Goal: Task Accomplishment & Management: Manage account settings

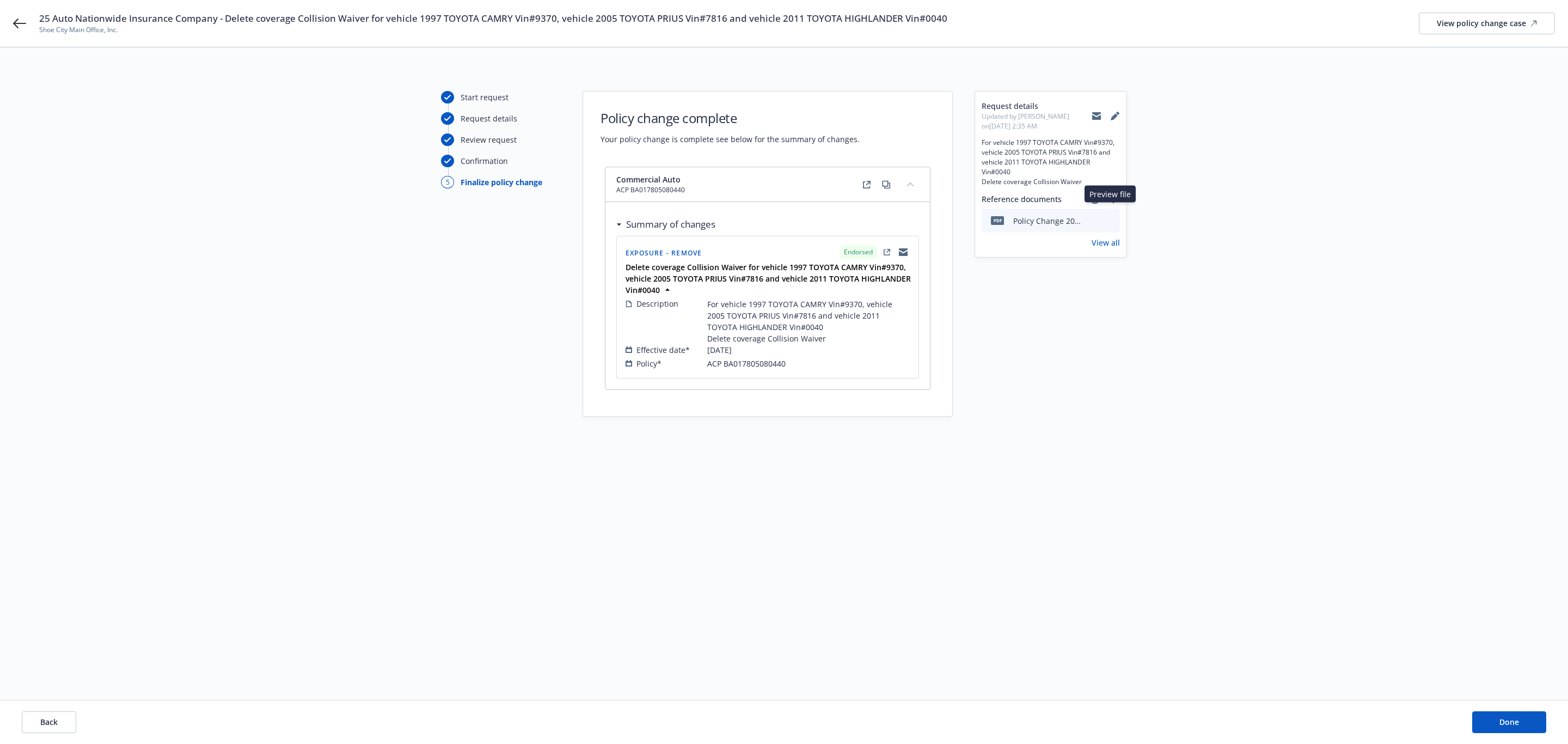
click at [1109, 216] on icon "preview file" at bounding box center [1110, 220] width 10 height 8
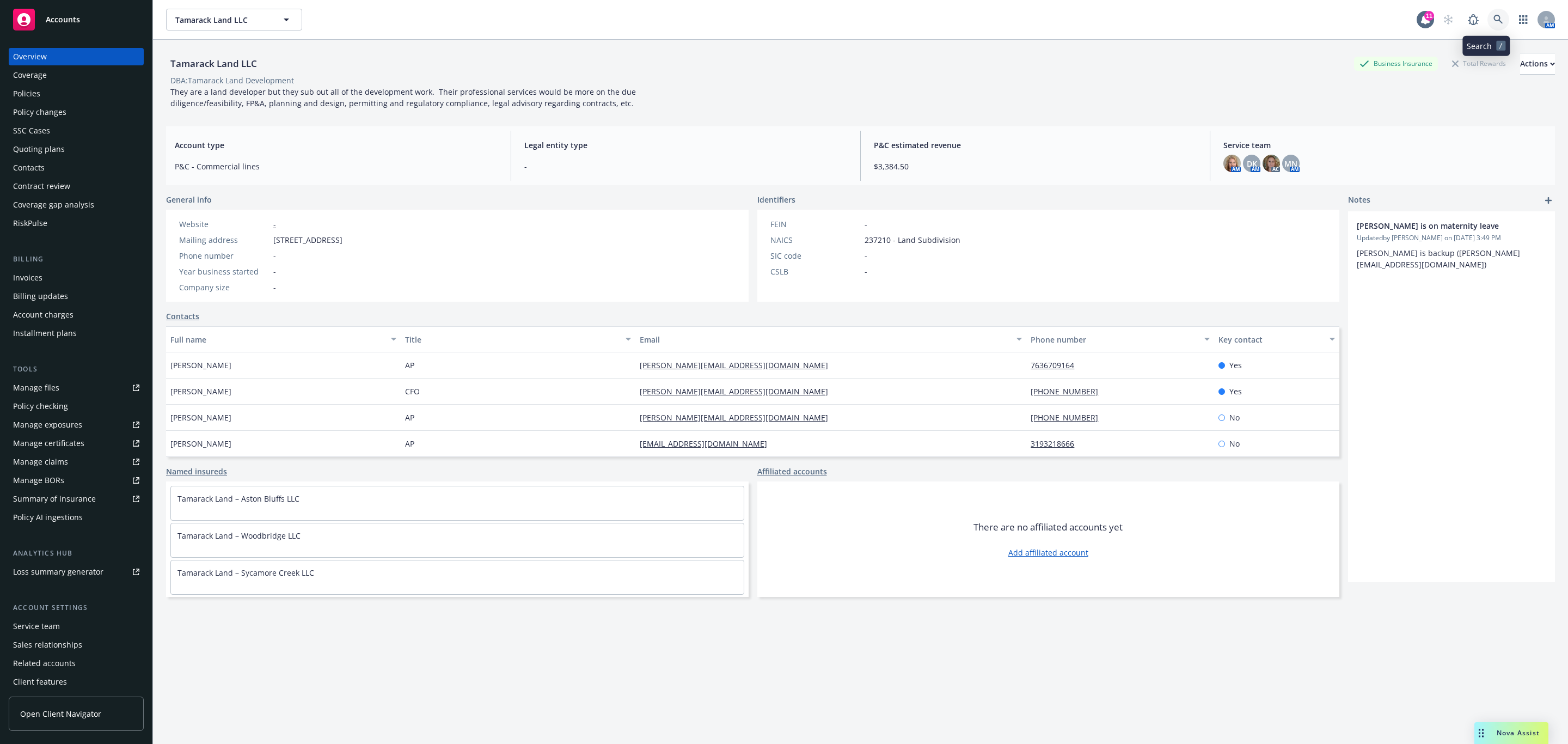
click at [1488, 26] on link at bounding box center [1498, 19] width 22 height 22
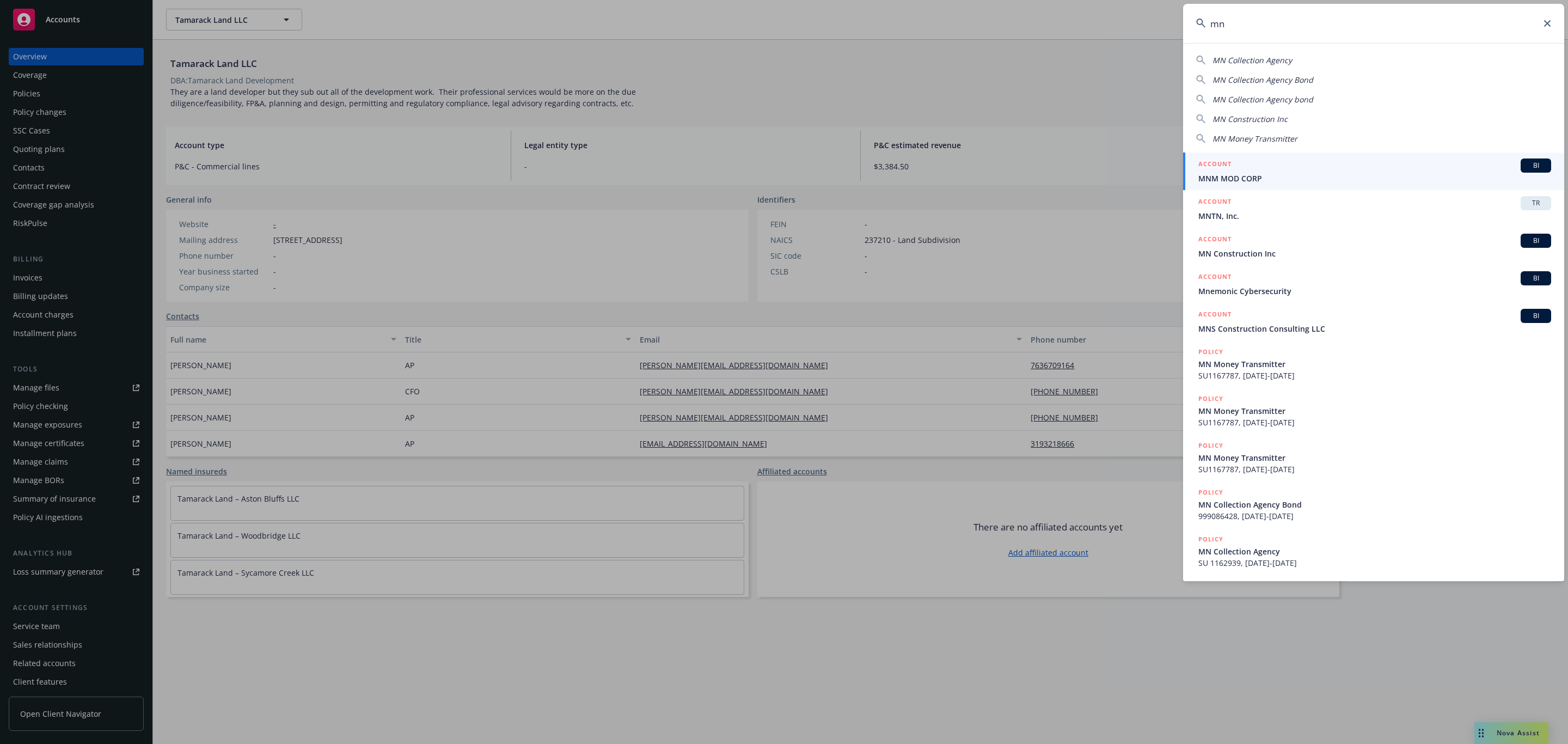
type input "m"
type input "mpulse"
drag, startPoint x: 1277, startPoint y: 170, endPoint x: 1293, endPoint y: 173, distance: 16.3
click at [1278, 170] on div "ACCOUNT BI" at bounding box center [1374, 165] width 353 height 14
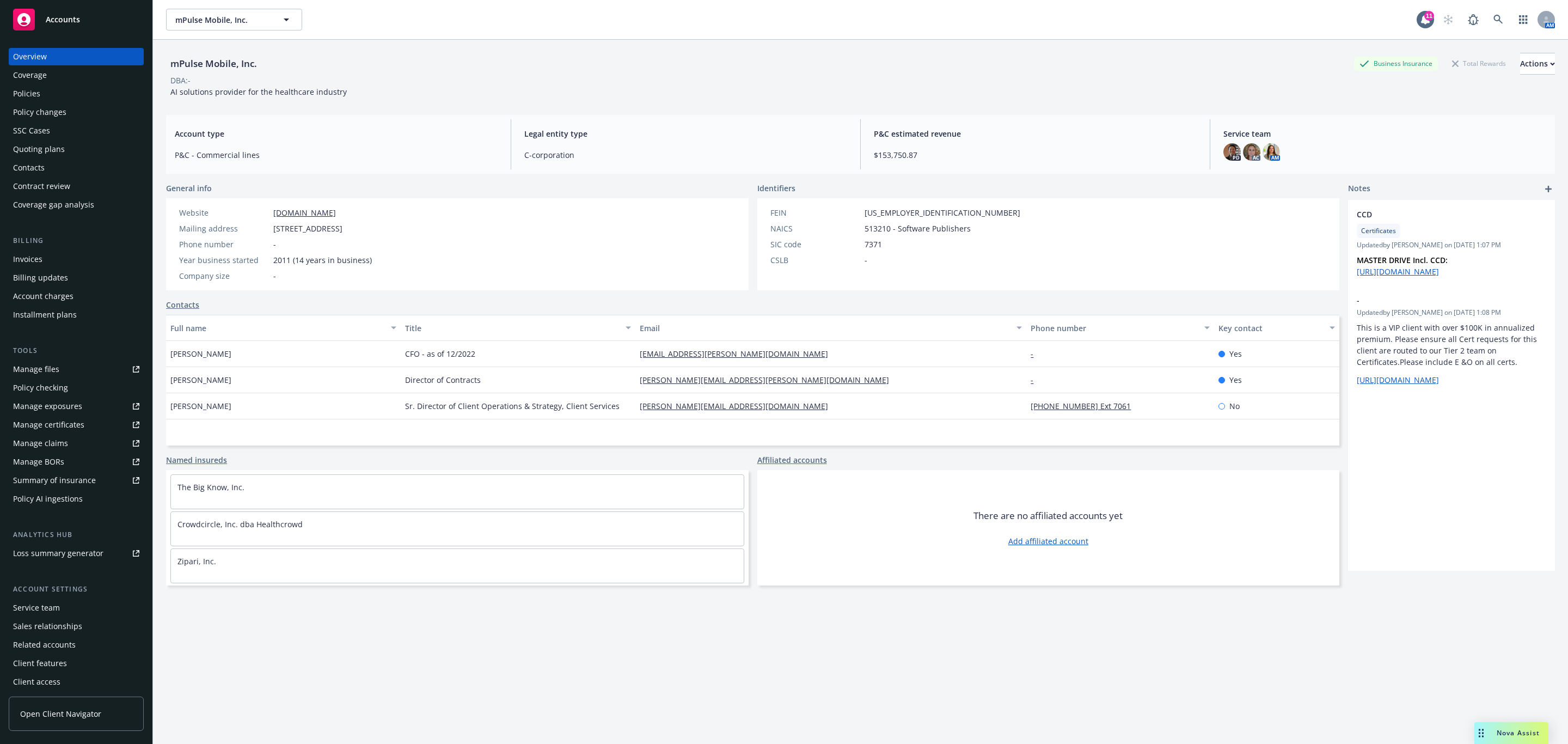
click at [64, 115] on div "Policy changes" at bounding box center [39, 112] width 53 height 18
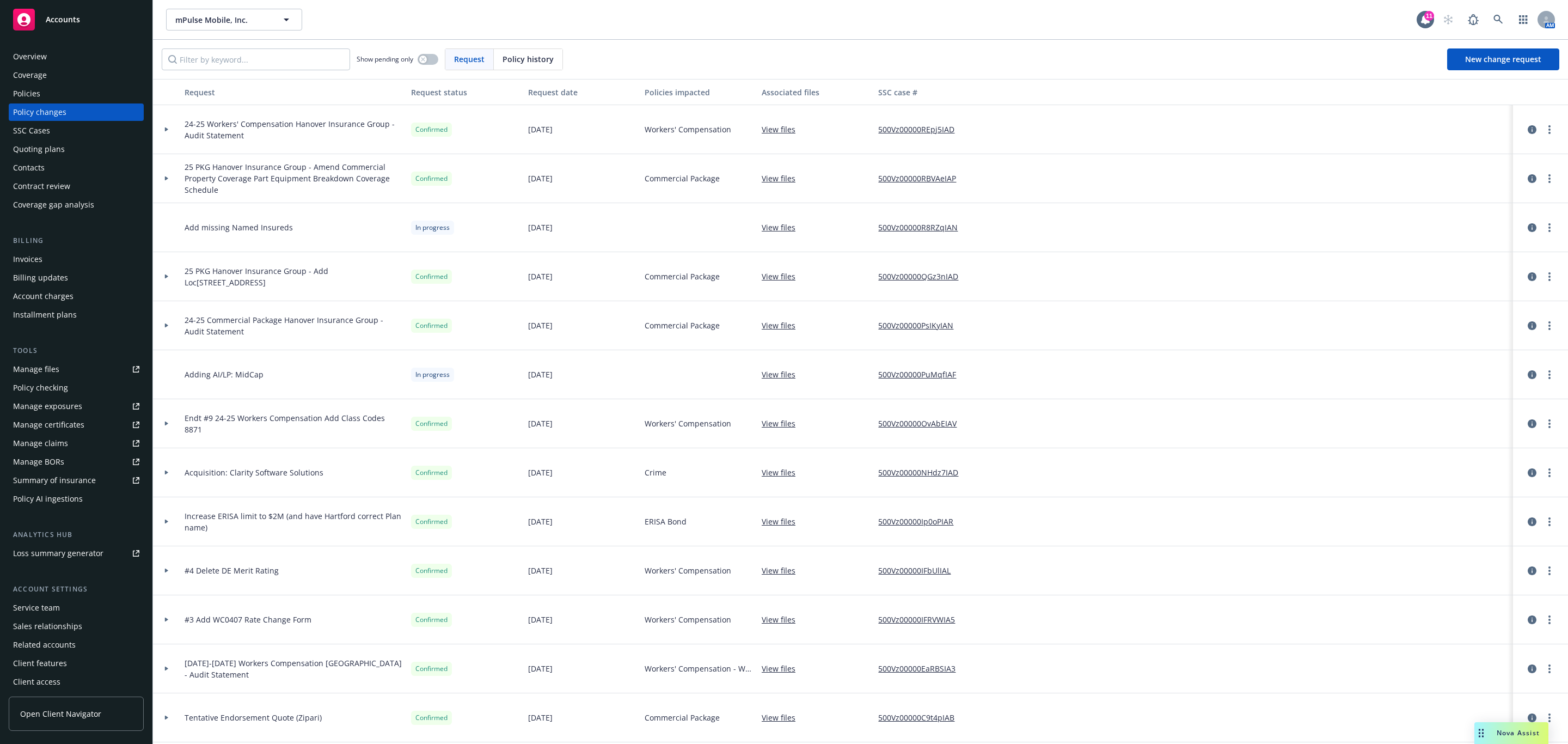
click at [159, 473] on div at bounding box center [167, 472] width 18 height 4
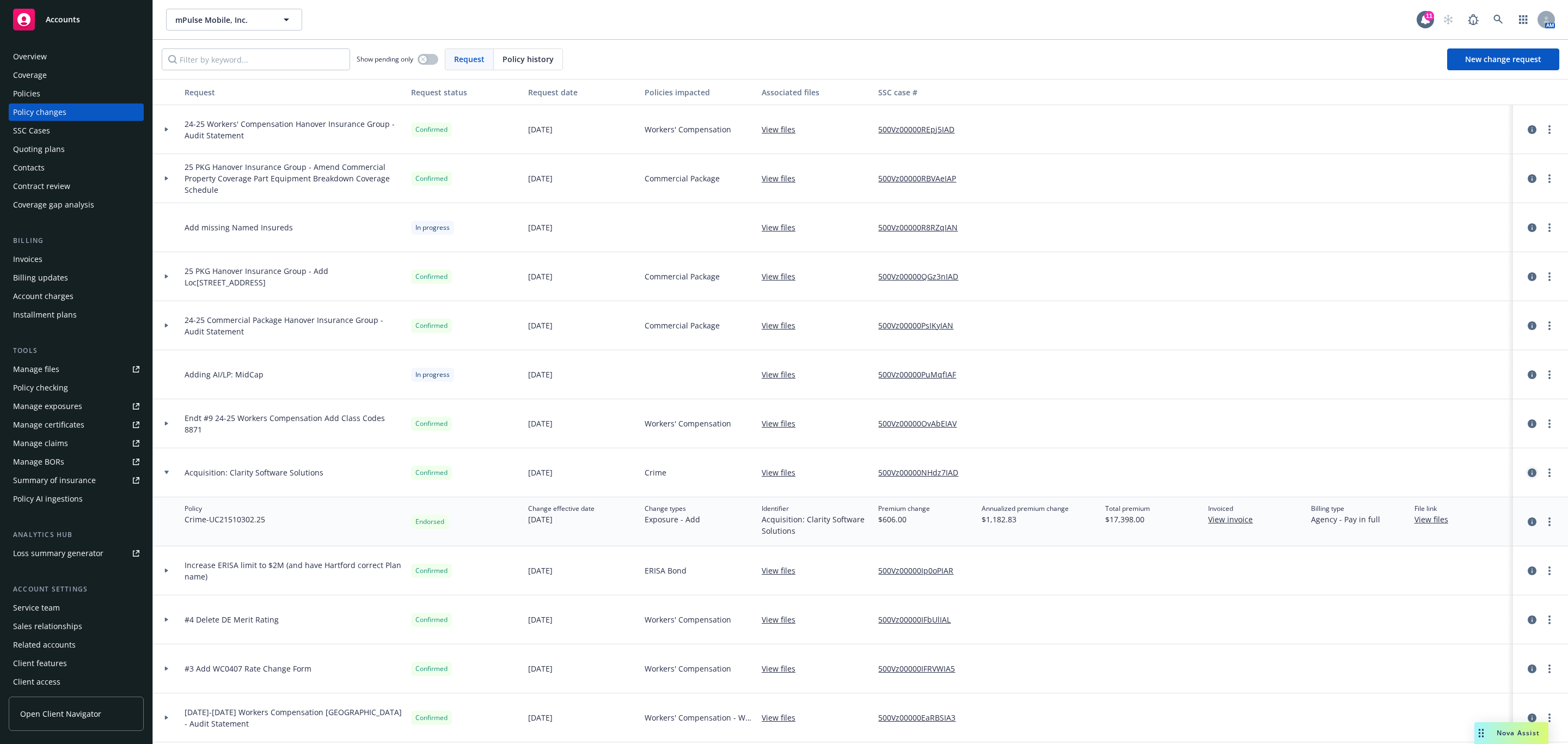
click at [1528, 473] on icon "circleInformation" at bounding box center [1532, 472] width 9 height 9
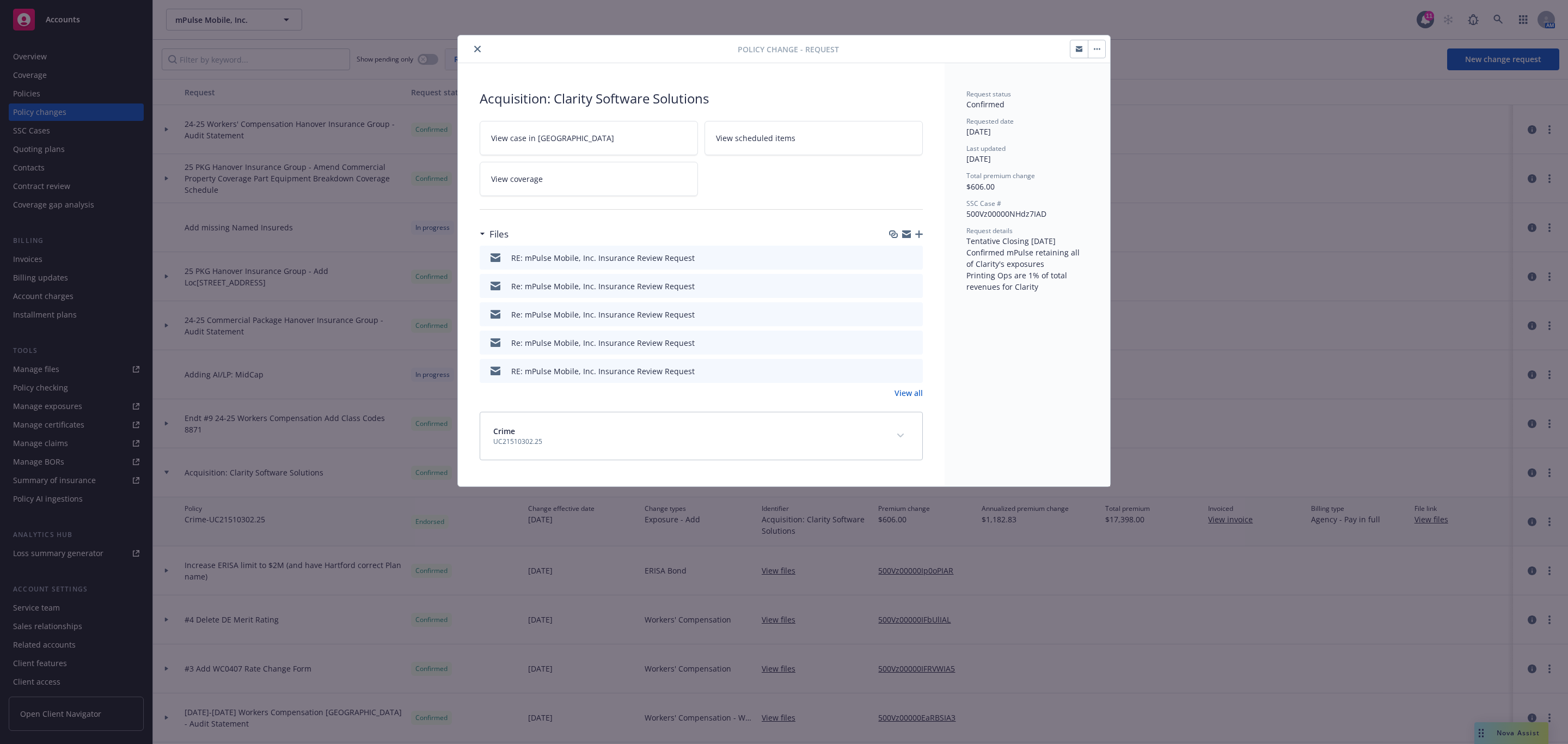
click at [1093, 53] on button "button" at bounding box center [1097, 49] width 18 height 18
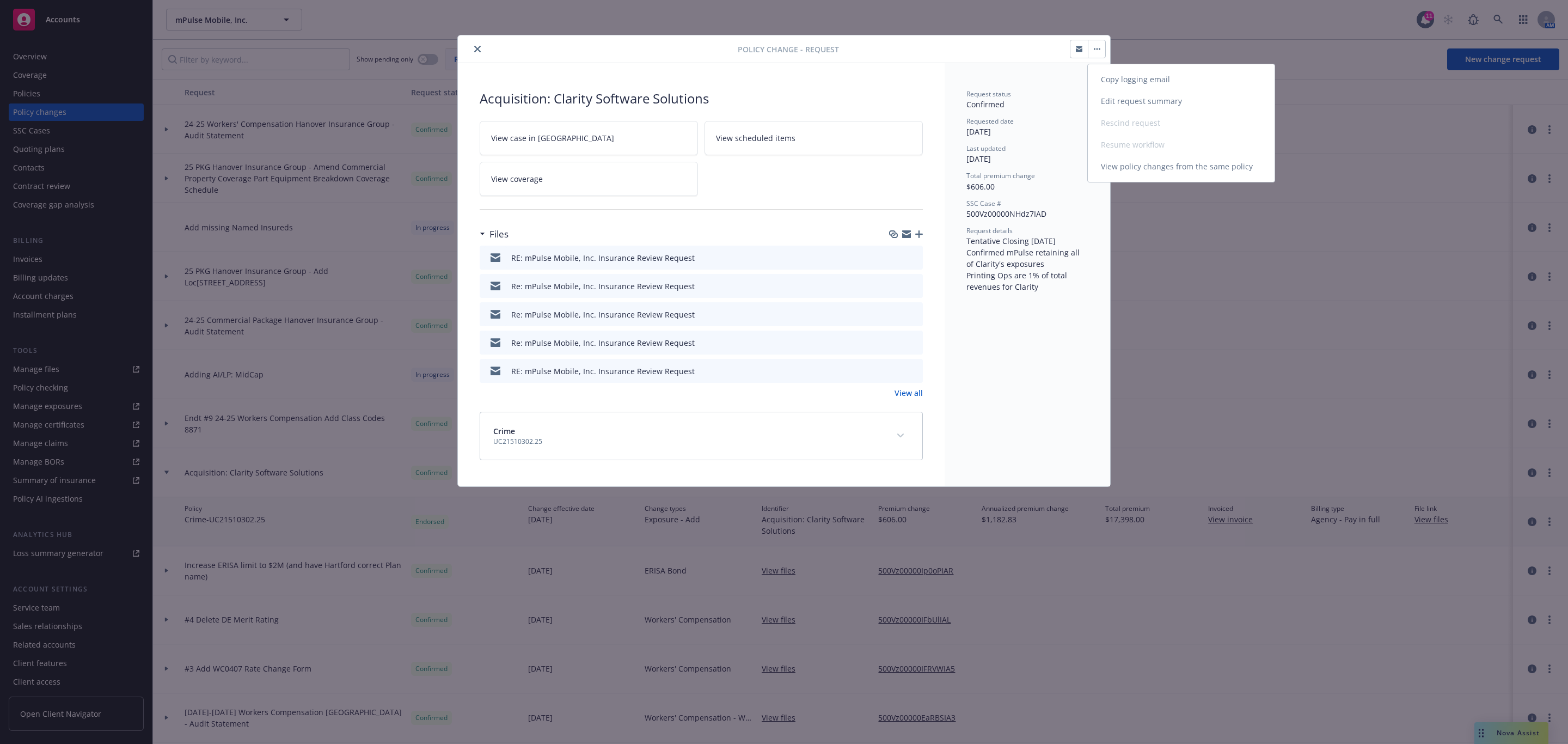
click at [1196, 104] on link "Edit request summary" at bounding box center [1181, 101] width 186 height 22
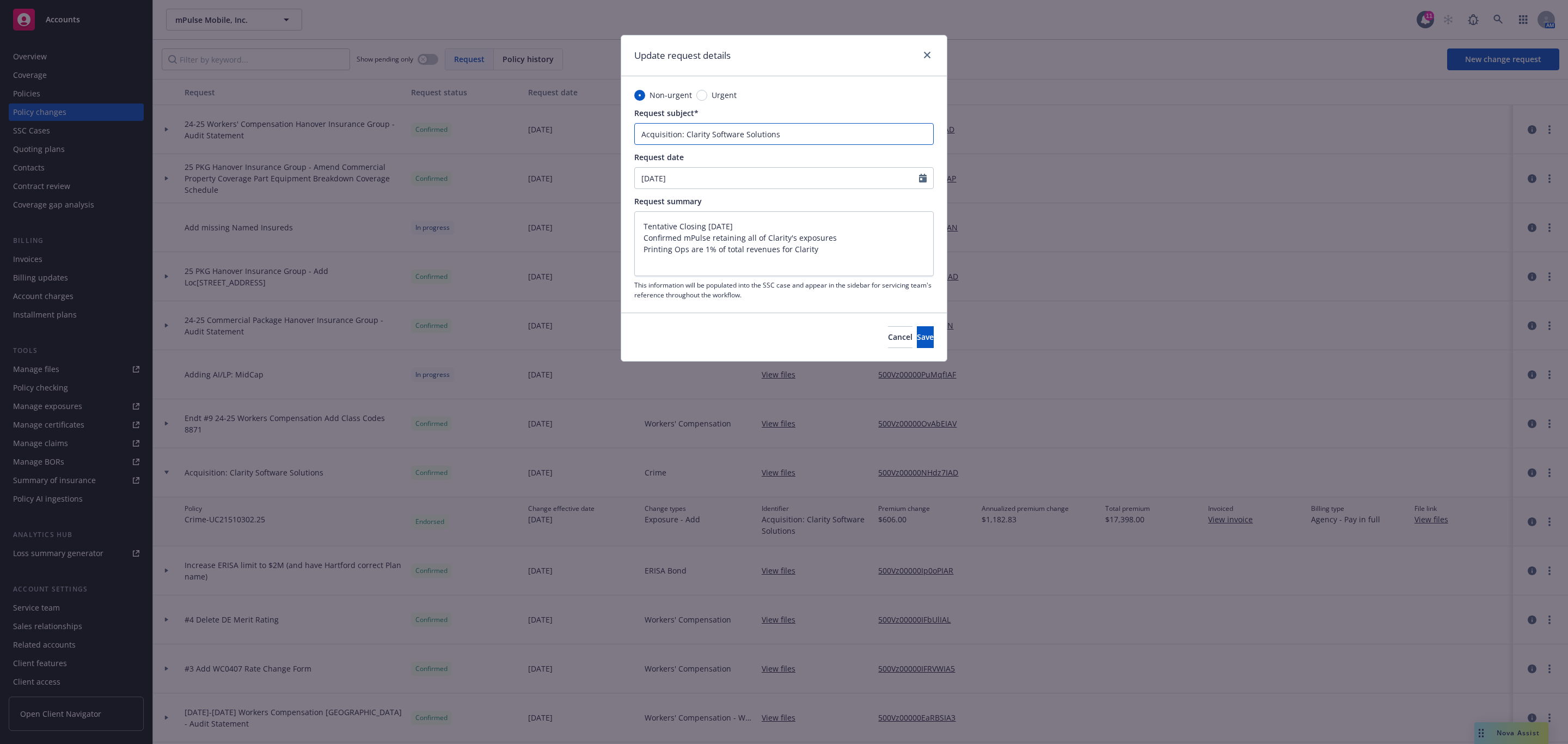
drag, startPoint x: 684, startPoint y: 133, endPoint x: 614, endPoint y: 131, distance: 70.0
click at [614, 131] on div "Update request details Non-urgent Urgent Request subject* Acquisition: Clarity …" at bounding box center [784, 372] width 1568 height 744
type textarea "x"
type input "Clarity Software Solutions"
type textarea "x"
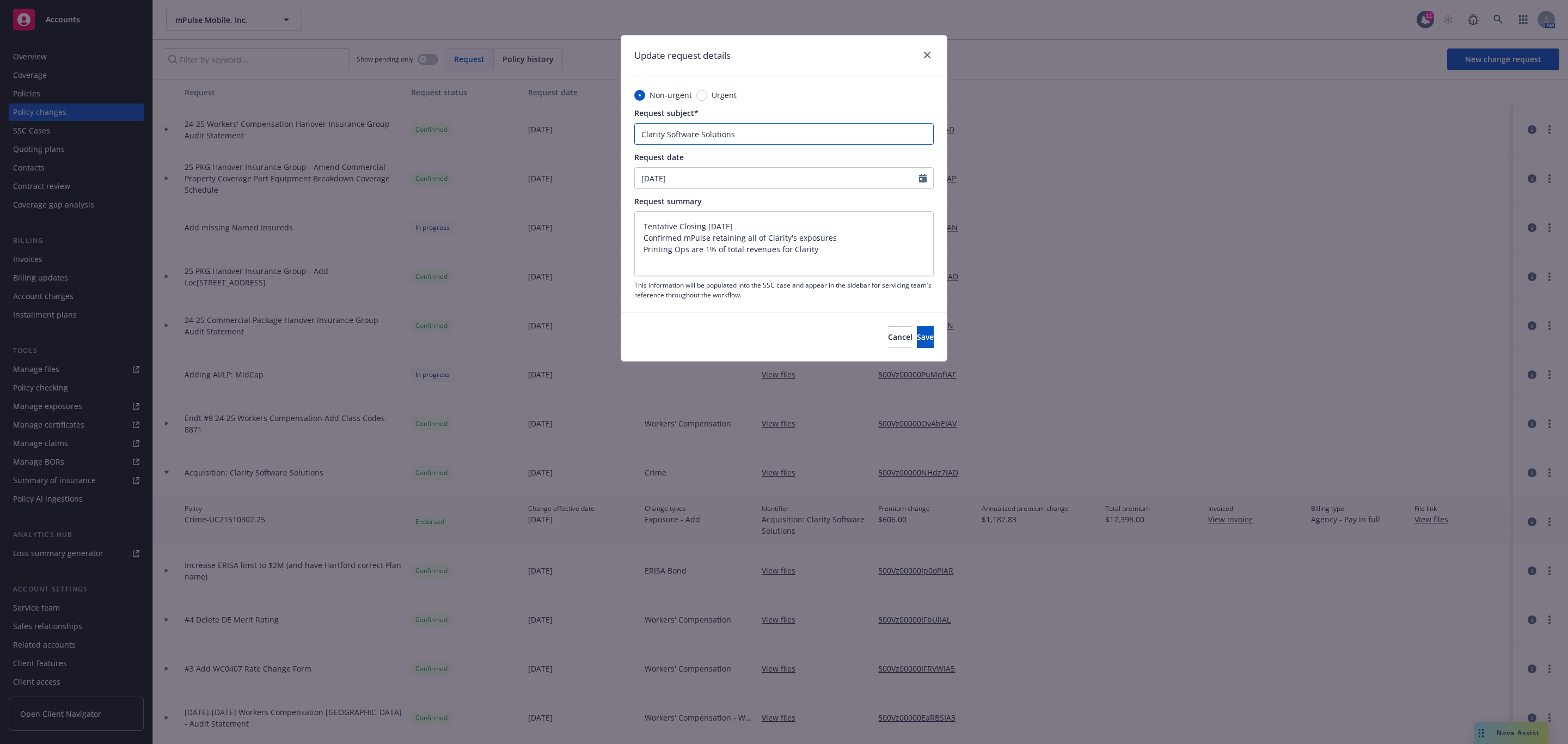
type input "Clarity Software Solutions"
type textarea "x"
type input "AClarity Software Solutions"
type textarea "x"
type input "AdClarity Software Solutions"
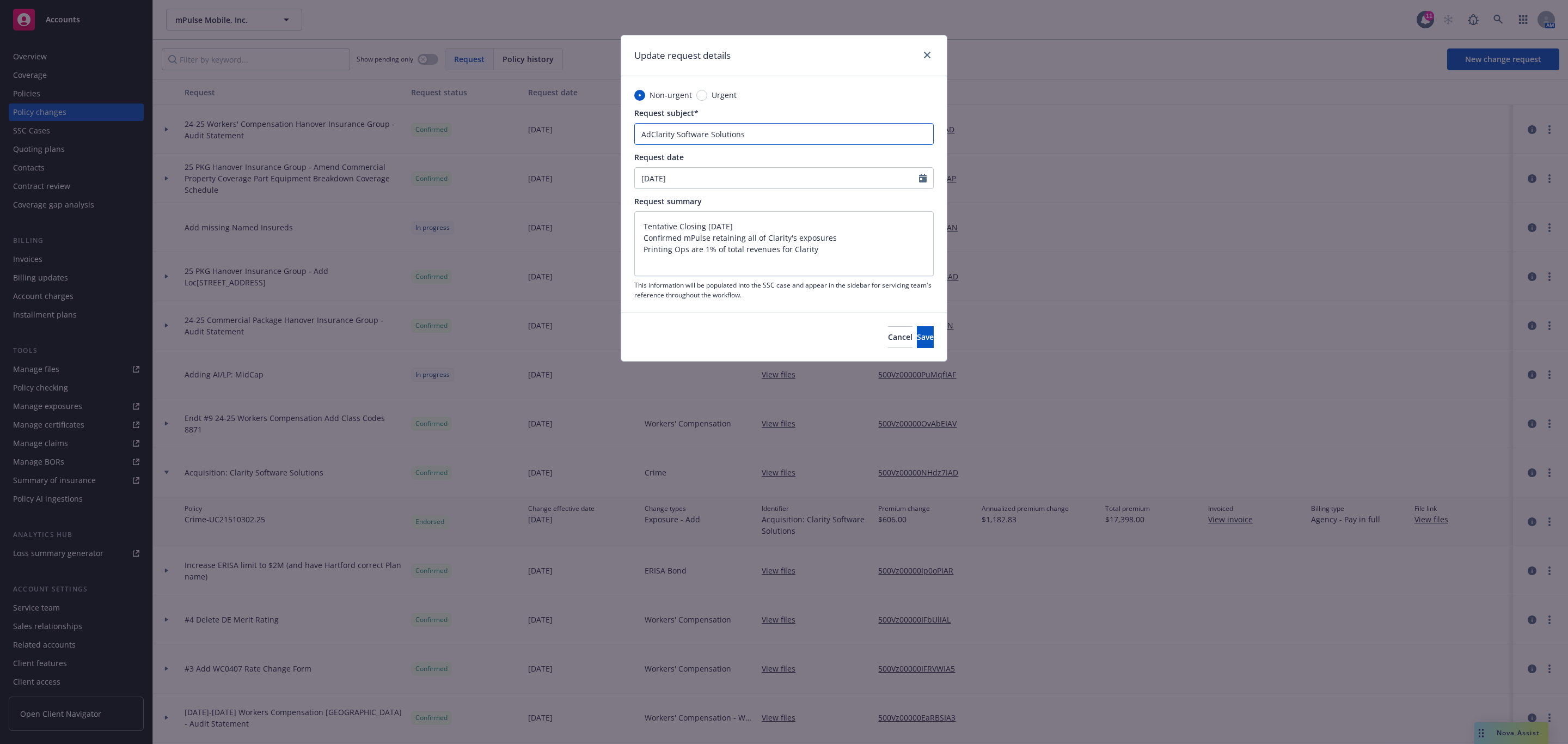
type textarea "x"
type input "AddClarity Software Solutions"
type textarea "x"
type input "Add Clarity Software Solutions"
type textarea "x"
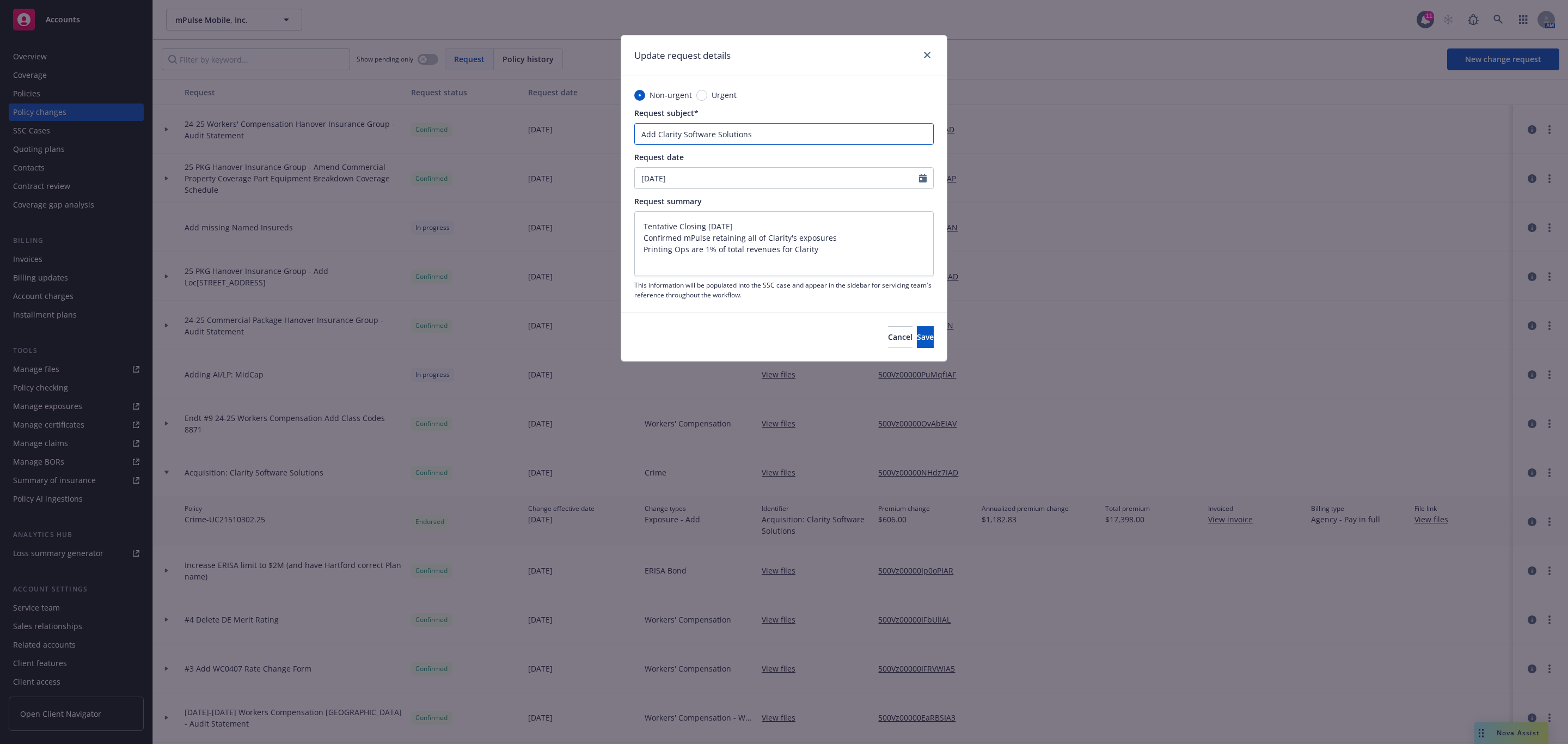
type input "Add tClarity Software Solutions"
type textarea "x"
type input "Add toClarity Software Solutions"
type textarea "x"
type input "Add to Clarity Software Solutions"
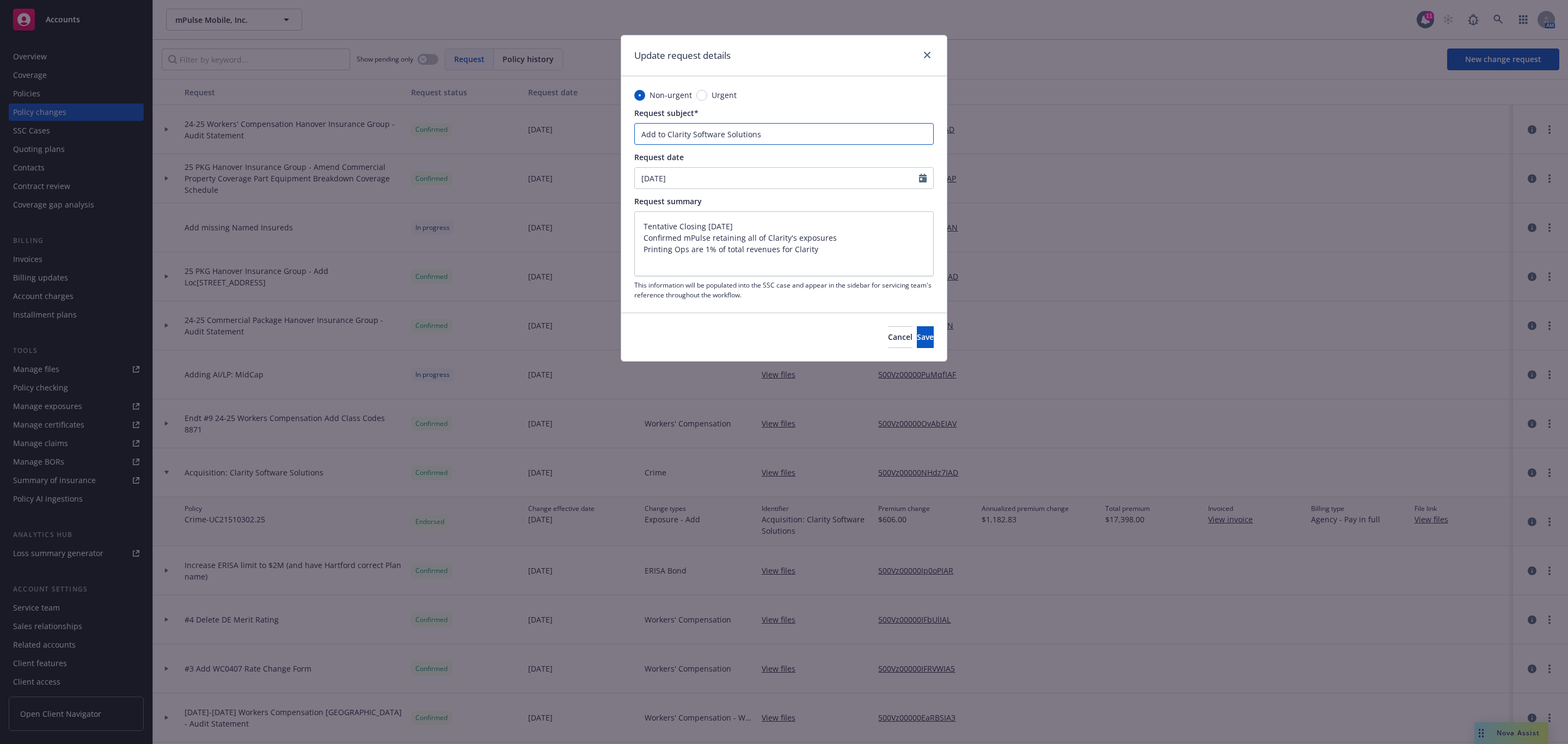
type textarea "x"
type input "Add to CClarity Software Solutions"
type textarea "x"
type input "Add to CrClarity Software Solutions"
type textarea "x"
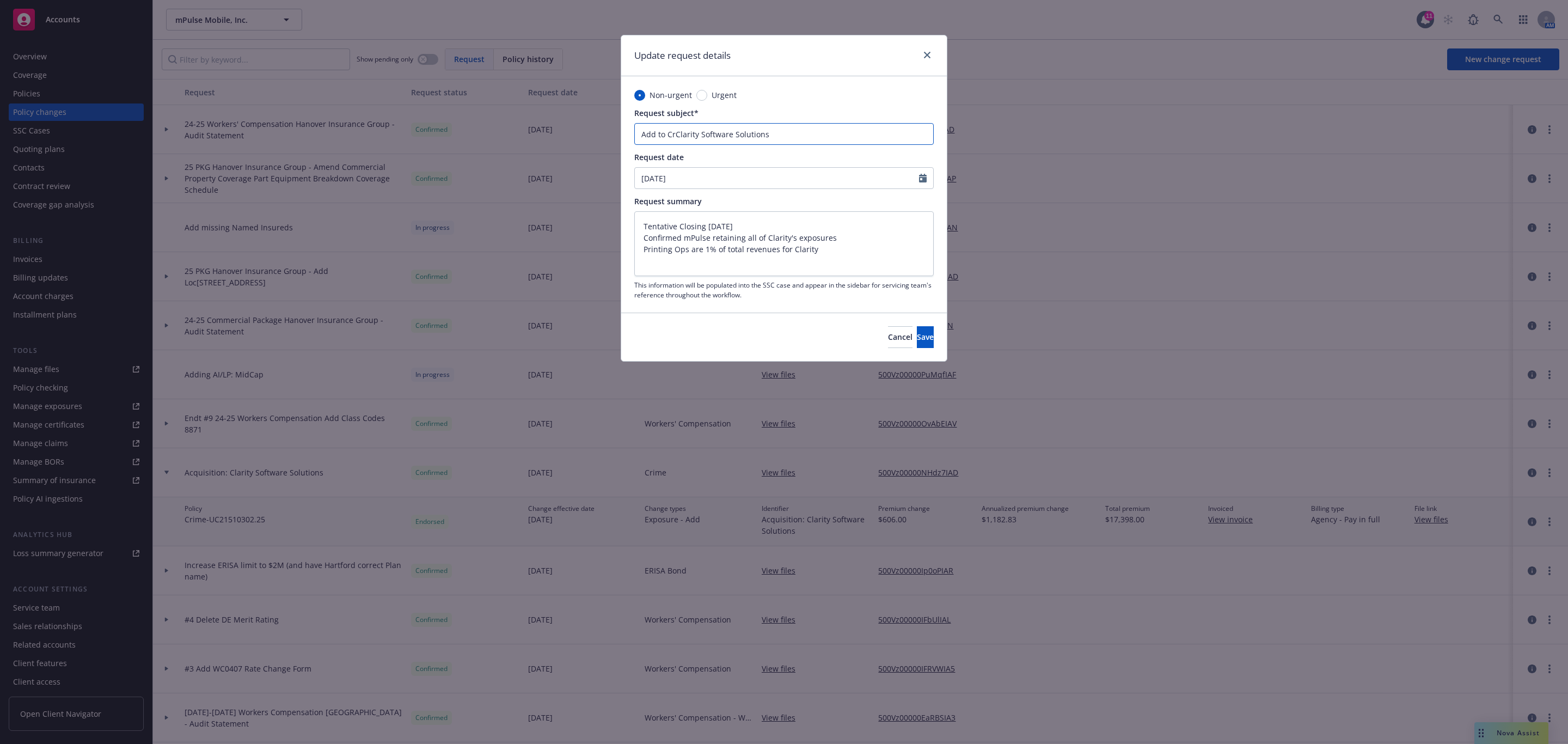
type input "Add to CriClarity Software Solutions"
type textarea "x"
type input "Add to CrimClarity Software Solutions"
type textarea "x"
type input "Add to CrimeClarity Software Solutions"
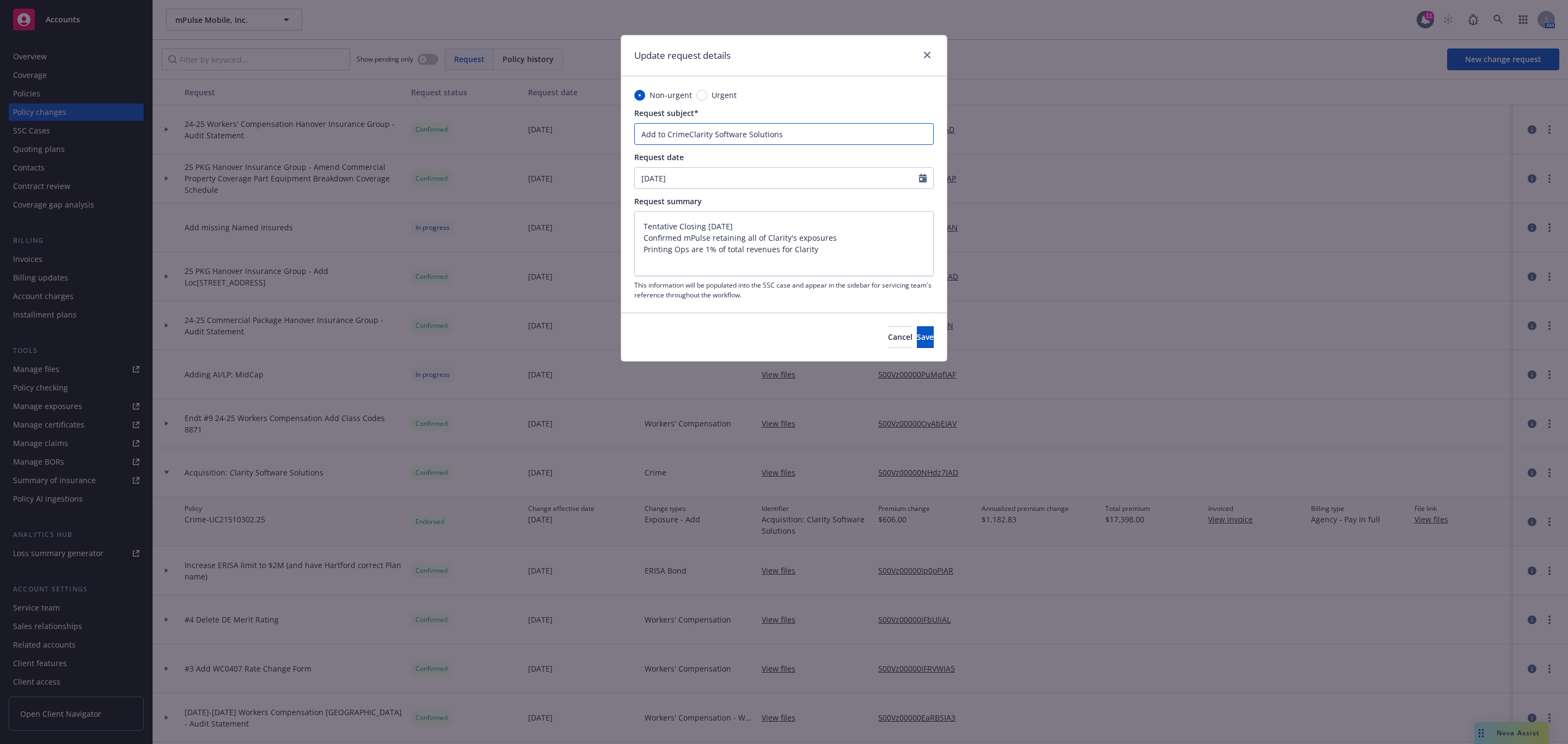
type textarea "x"
type input "Add to Crime:Clarity Software Solutions"
type textarea "x"
type input "Add to Crime: Clarity Software Solutions"
click at [917, 345] on button "Save" at bounding box center [925, 337] width 17 height 22
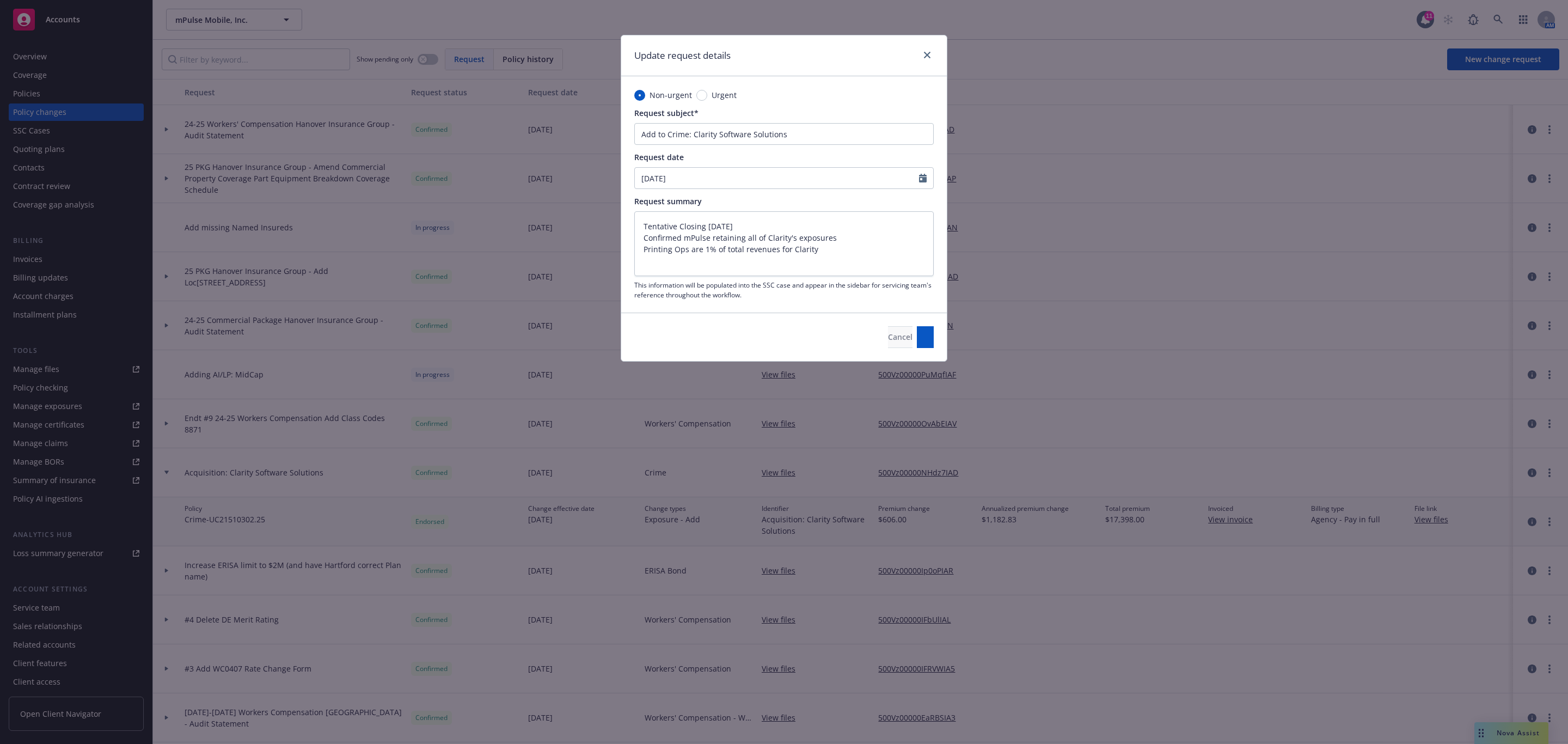
type textarea "x"
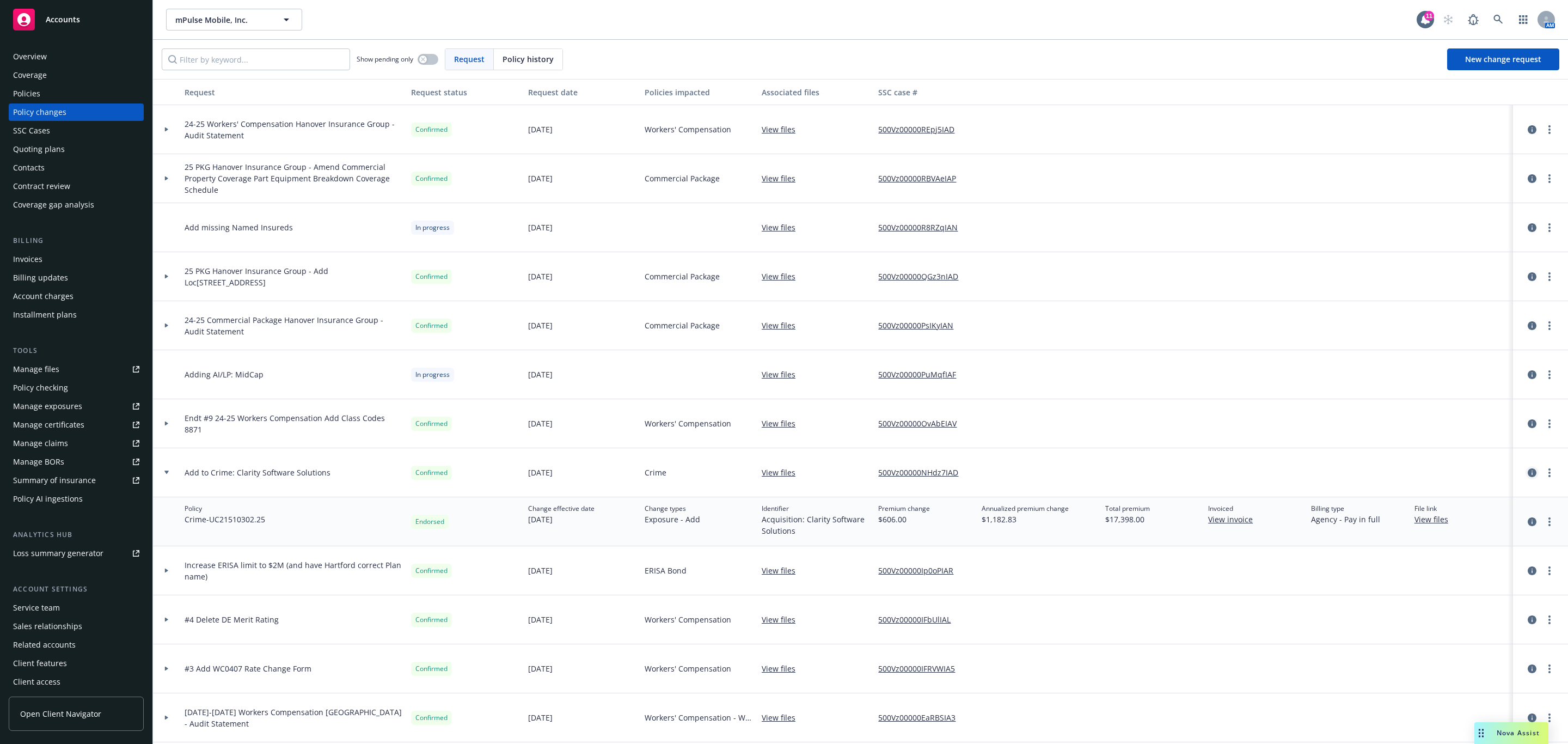
click at [1528, 470] on icon "circleInformation" at bounding box center [1532, 472] width 9 height 9
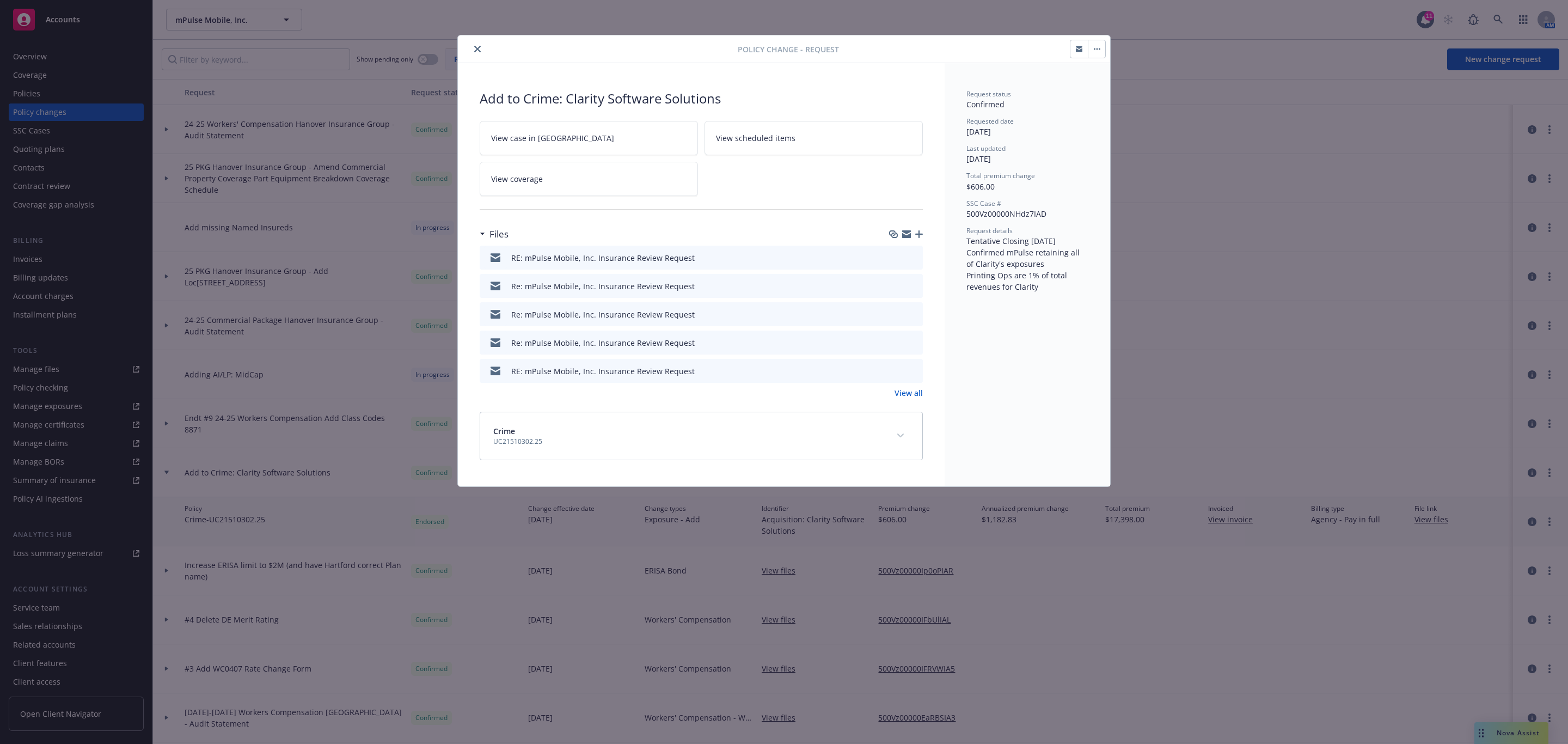
click at [914, 259] on icon "preview file" at bounding box center [912, 257] width 10 height 8
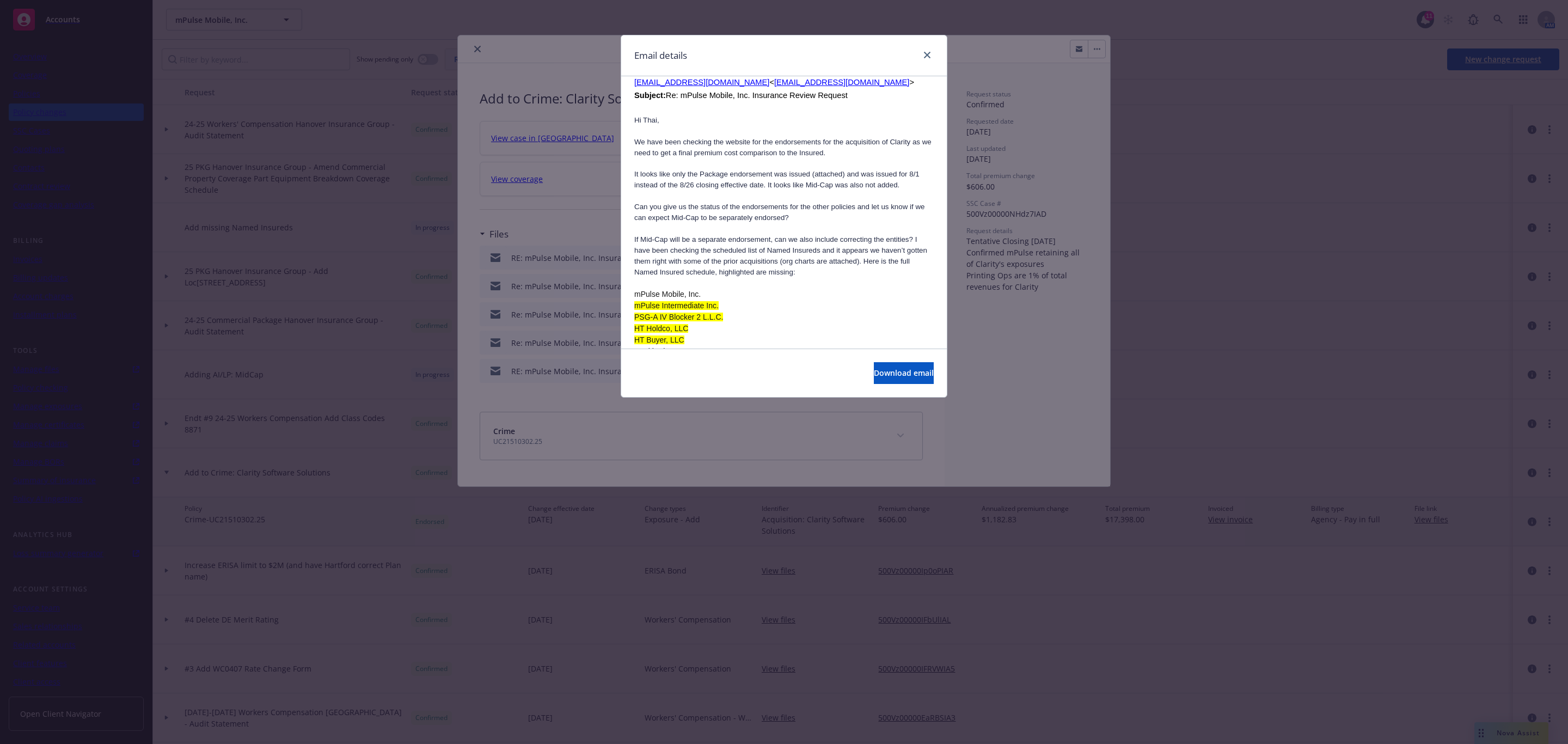
scroll to position [1389, 0]
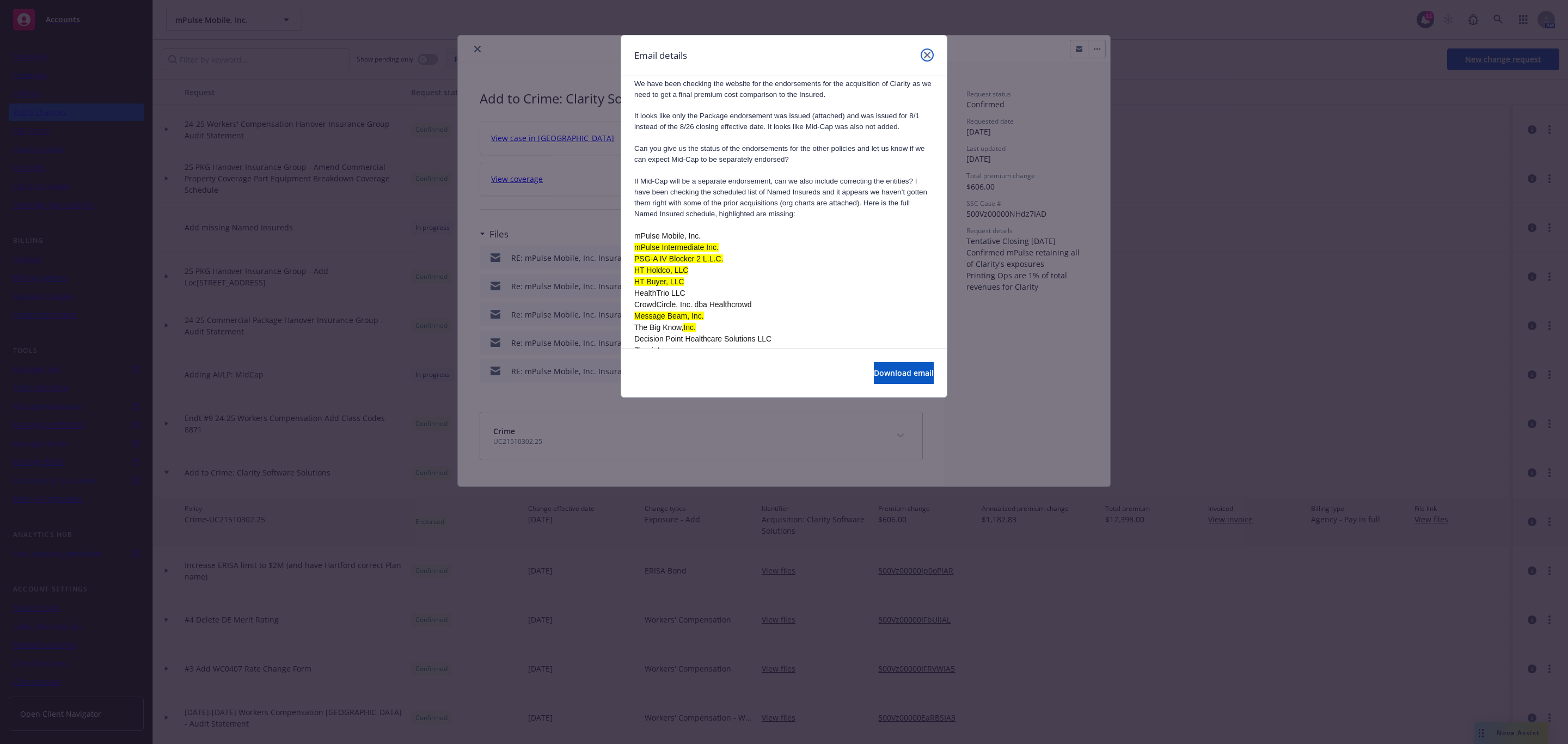
click at [923, 55] on link "close" at bounding box center [927, 55] width 13 height 13
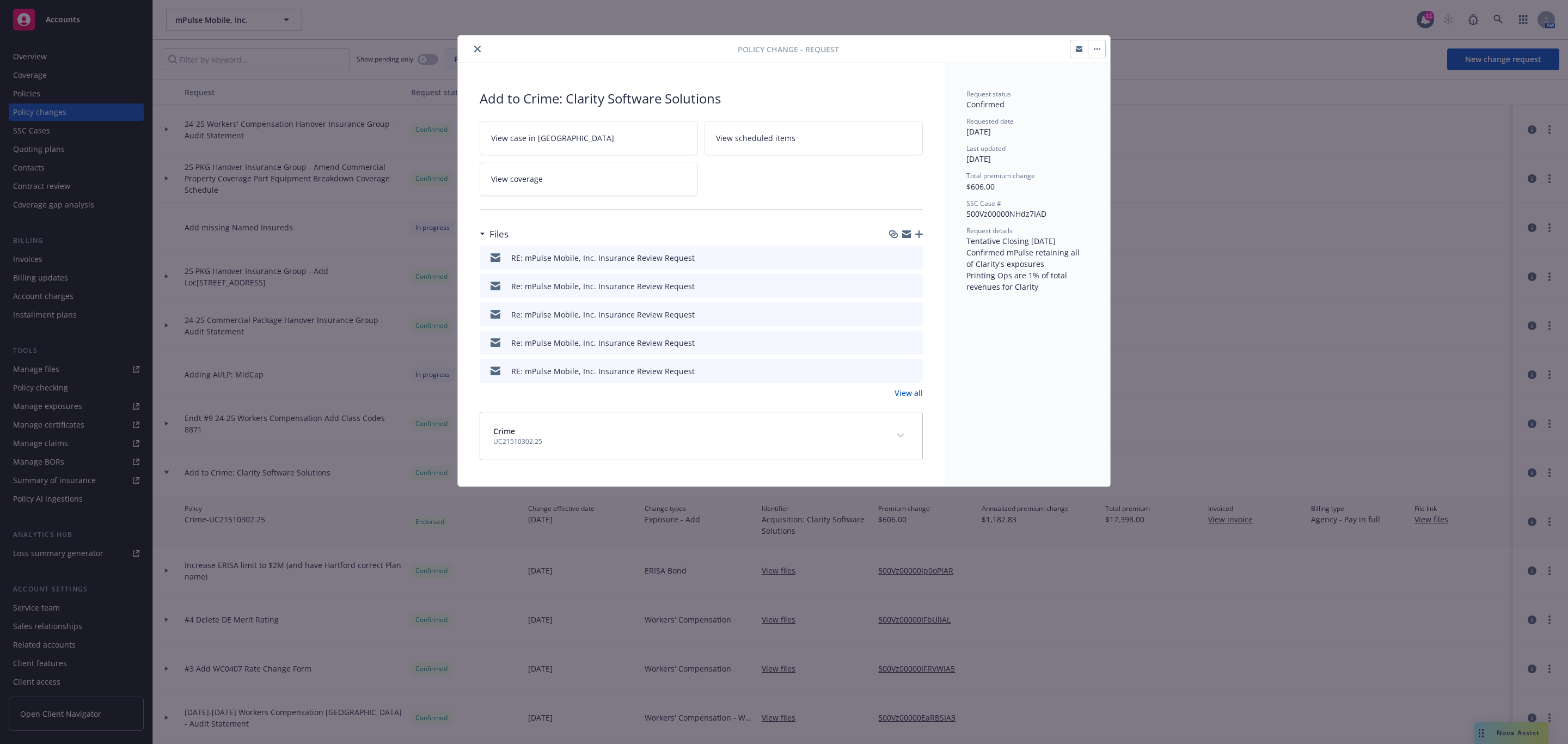
click at [905, 393] on link "View all" at bounding box center [908, 393] width 28 height 11
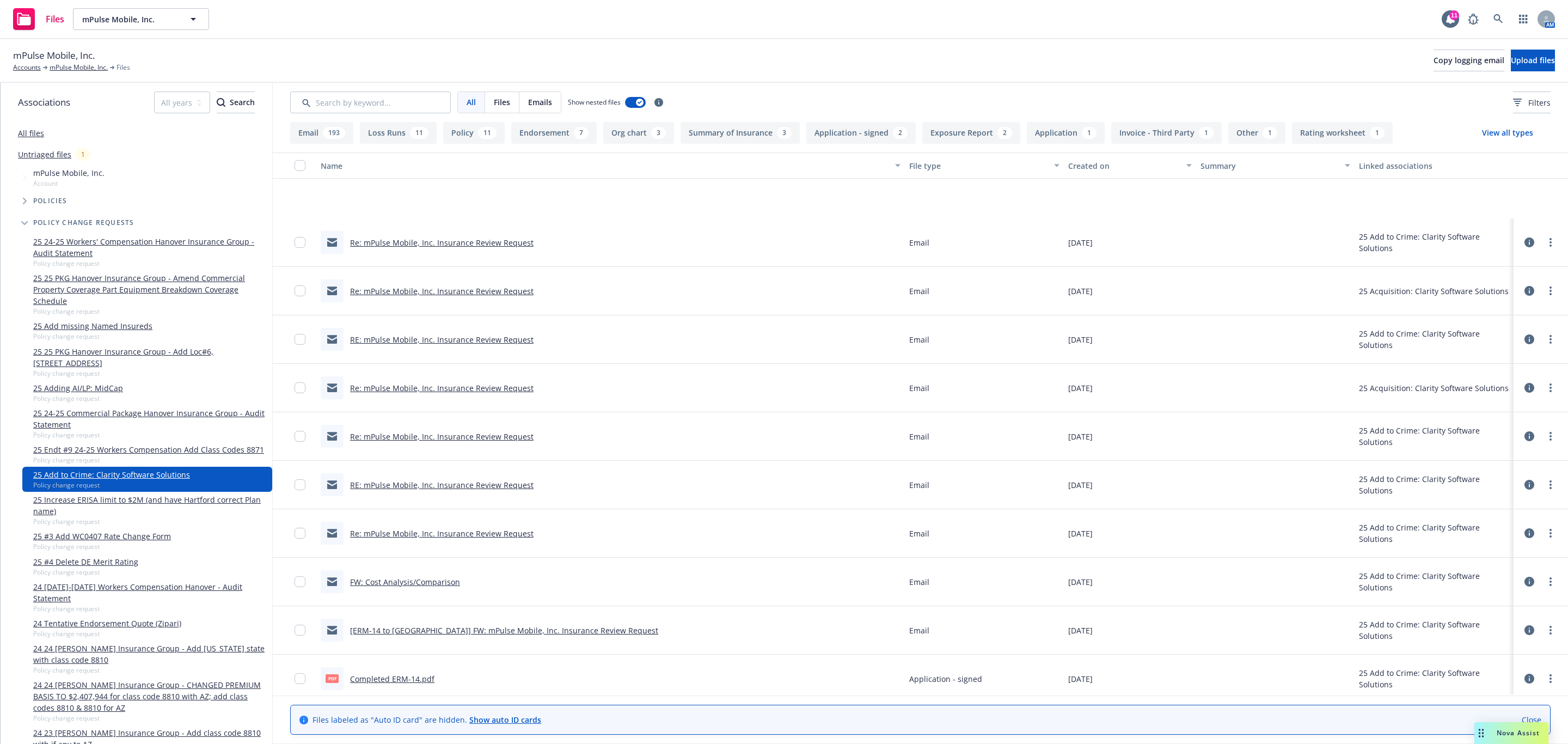
scroll to position [164, 0]
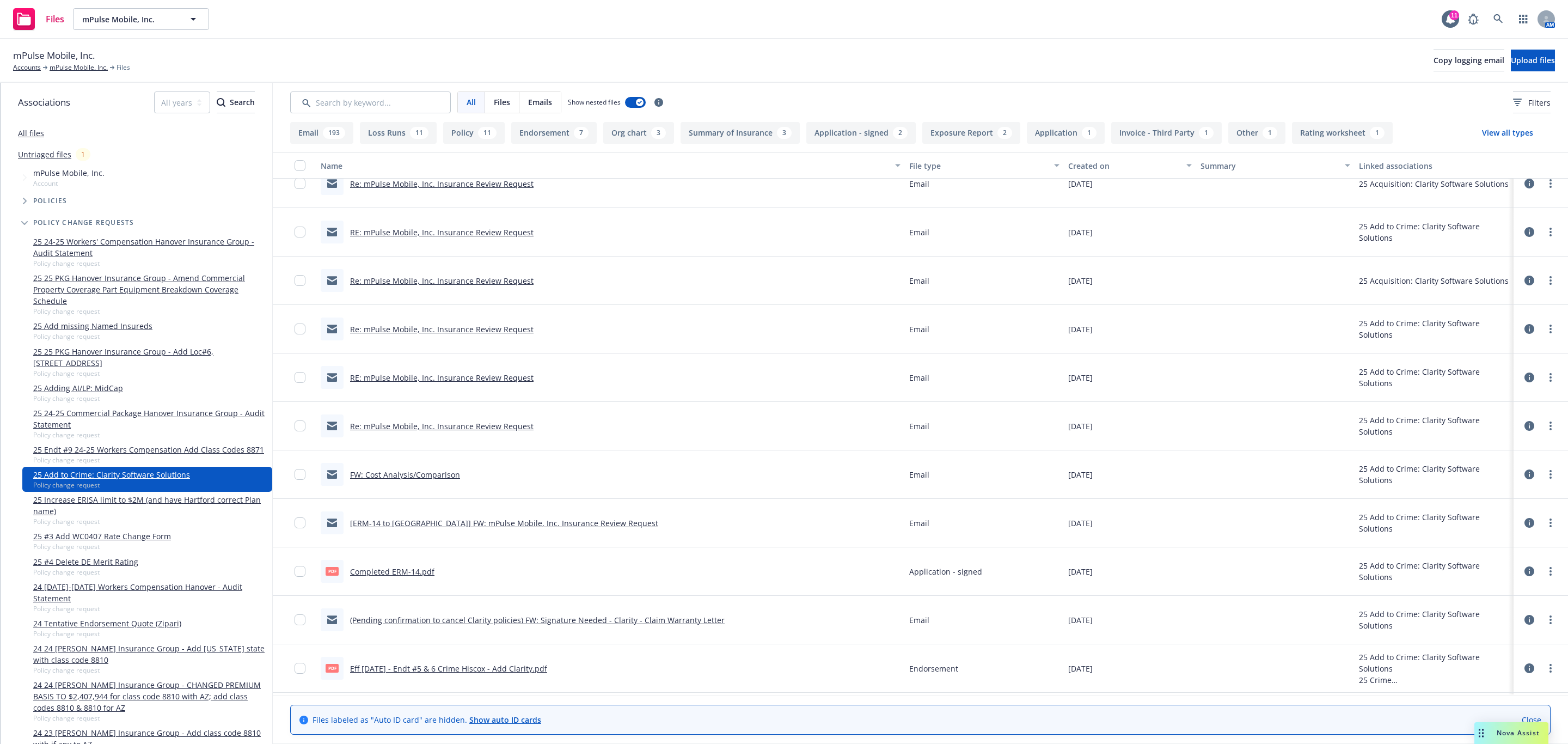
click at [443, 527] on link "[ERM-14 to [GEOGRAPHIC_DATA]] FW: mPulse Mobile, Inc. Insurance Review Request" at bounding box center [504, 523] width 308 height 11
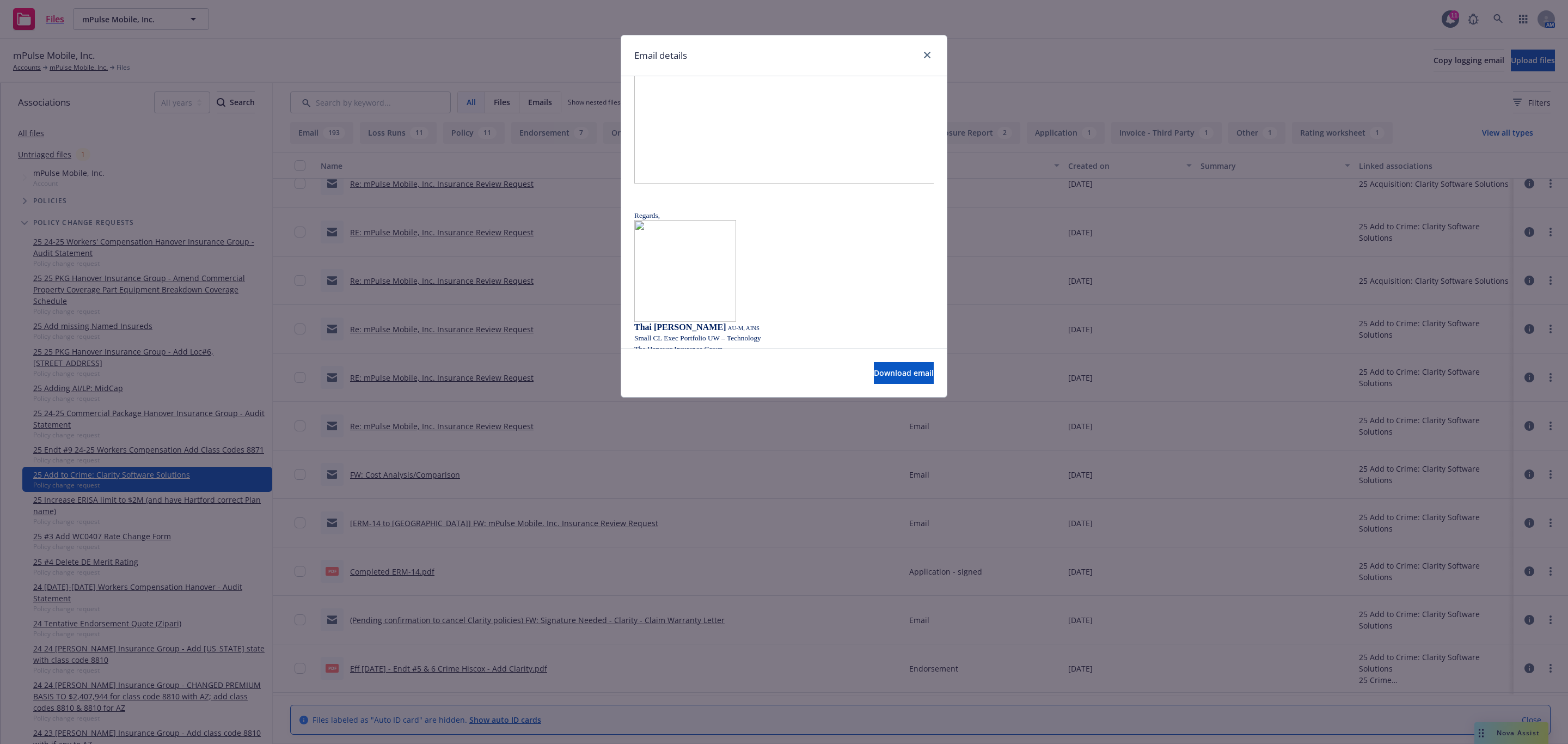
scroll to position [1389, 0]
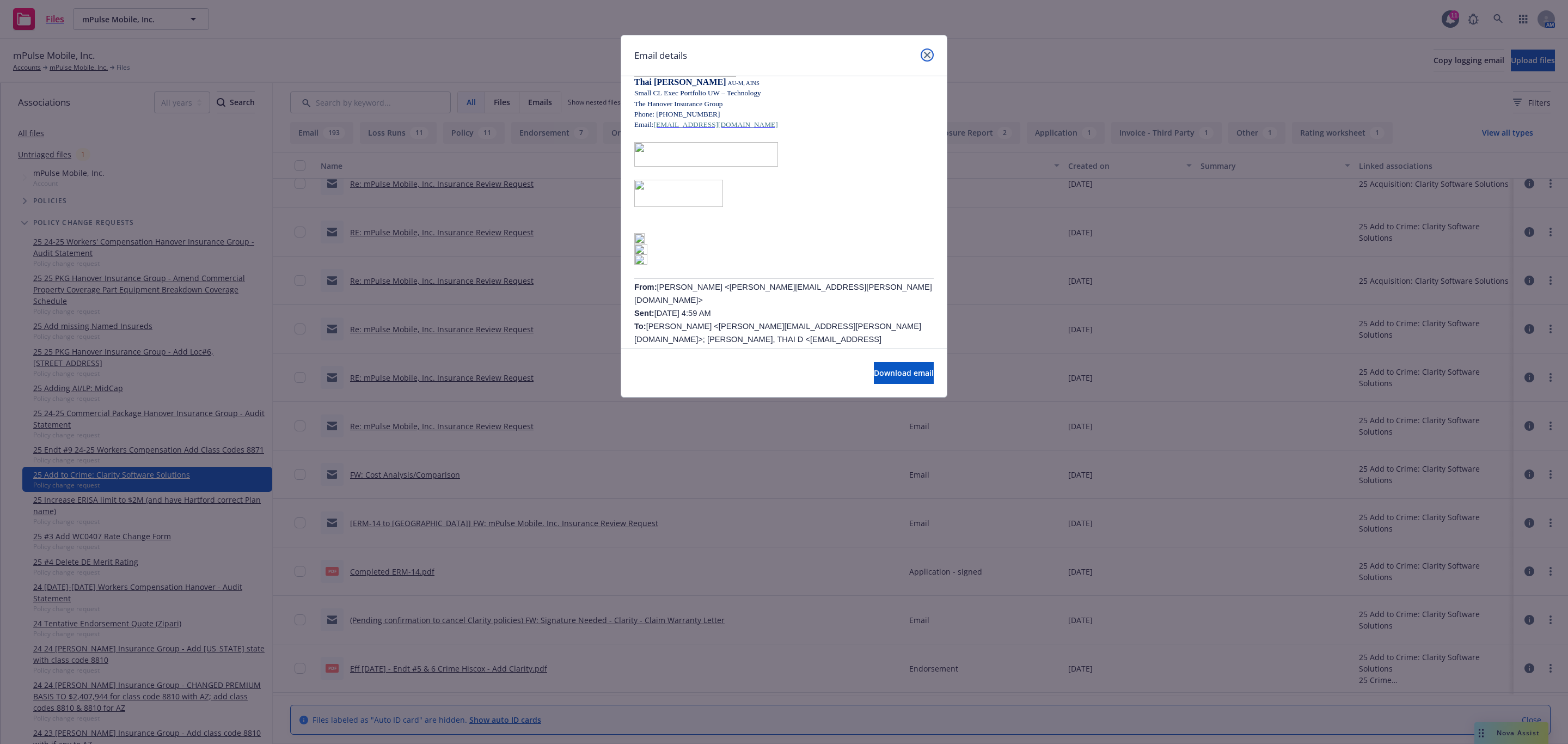
click at [926, 53] on icon "close" at bounding box center [927, 55] width 7 height 7
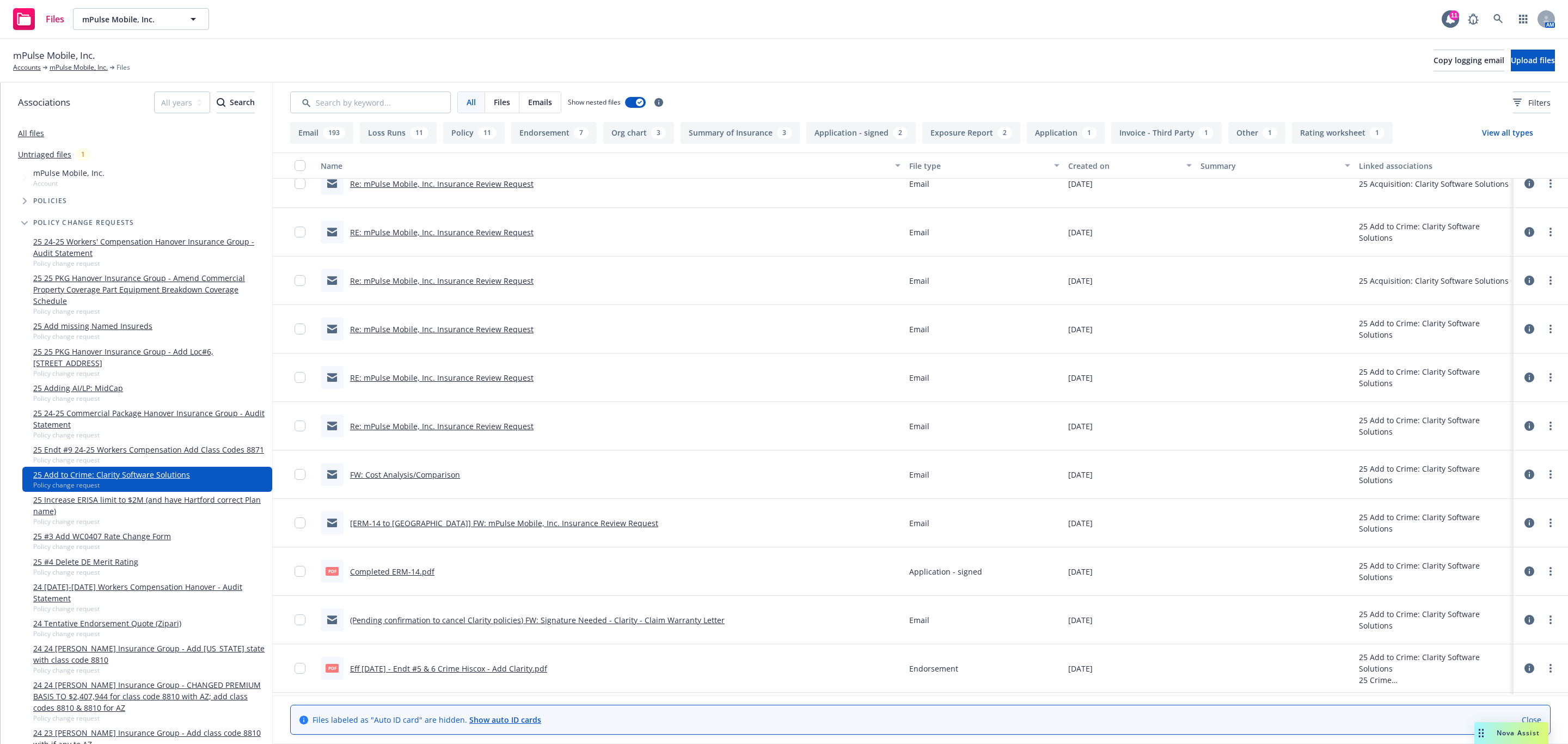
click at [498, 429] on link "Re: mPulse Mobile, Inc. Insurance Review Request" at bounding box center [441, 426] width 183 height 11
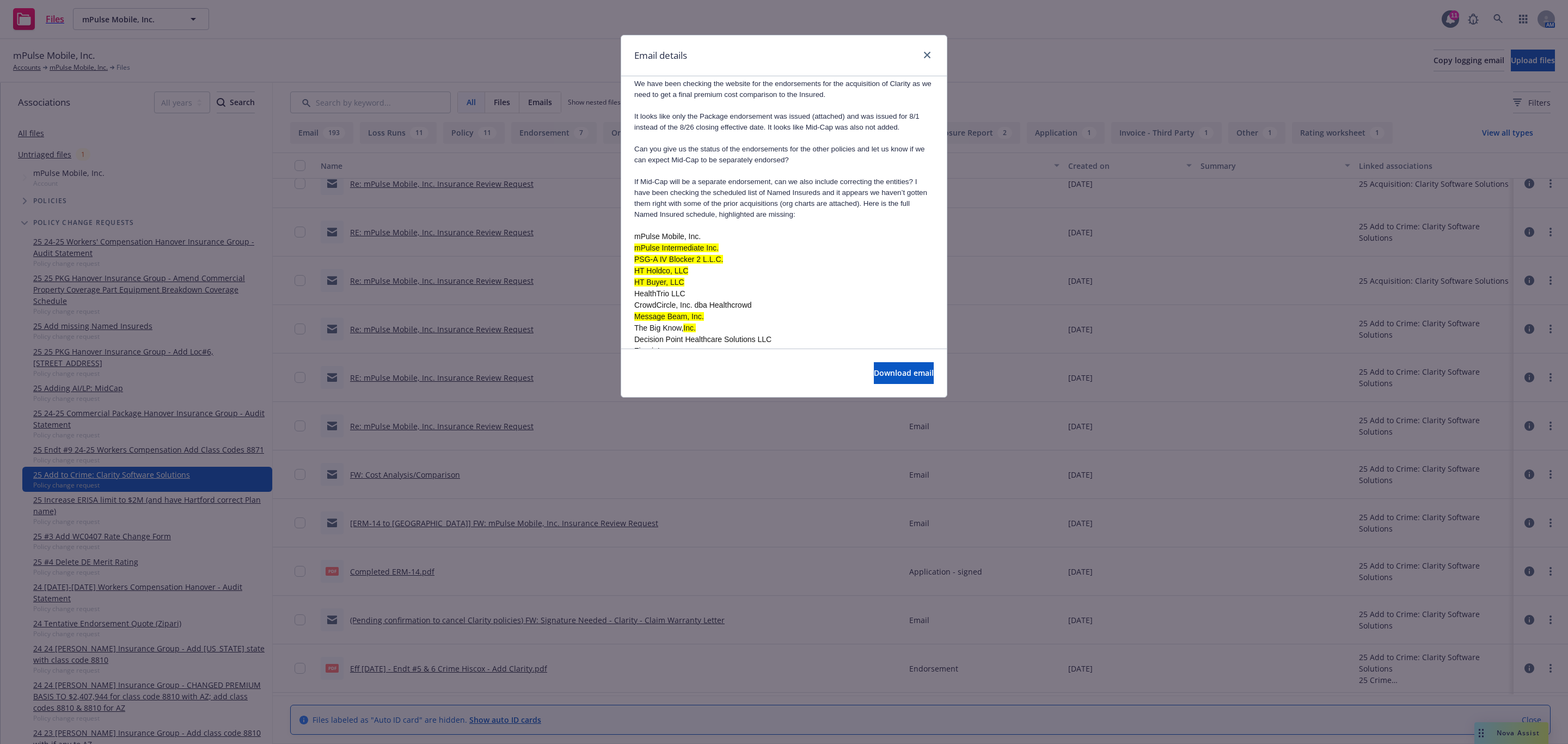
scroll to position [245, 0]
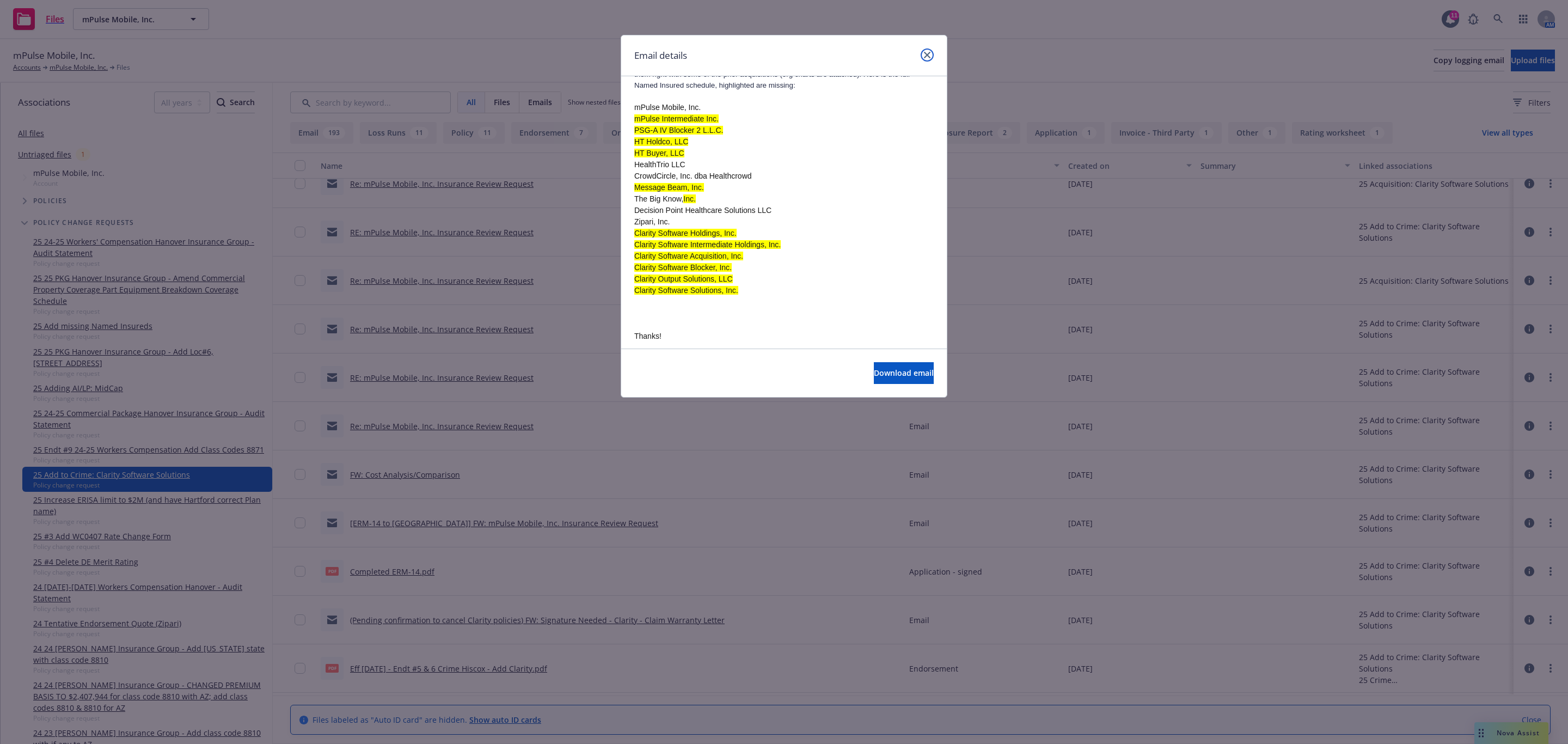
click at [923, 58] on link "close" at bounding box center [927, 55] width 13 height 13
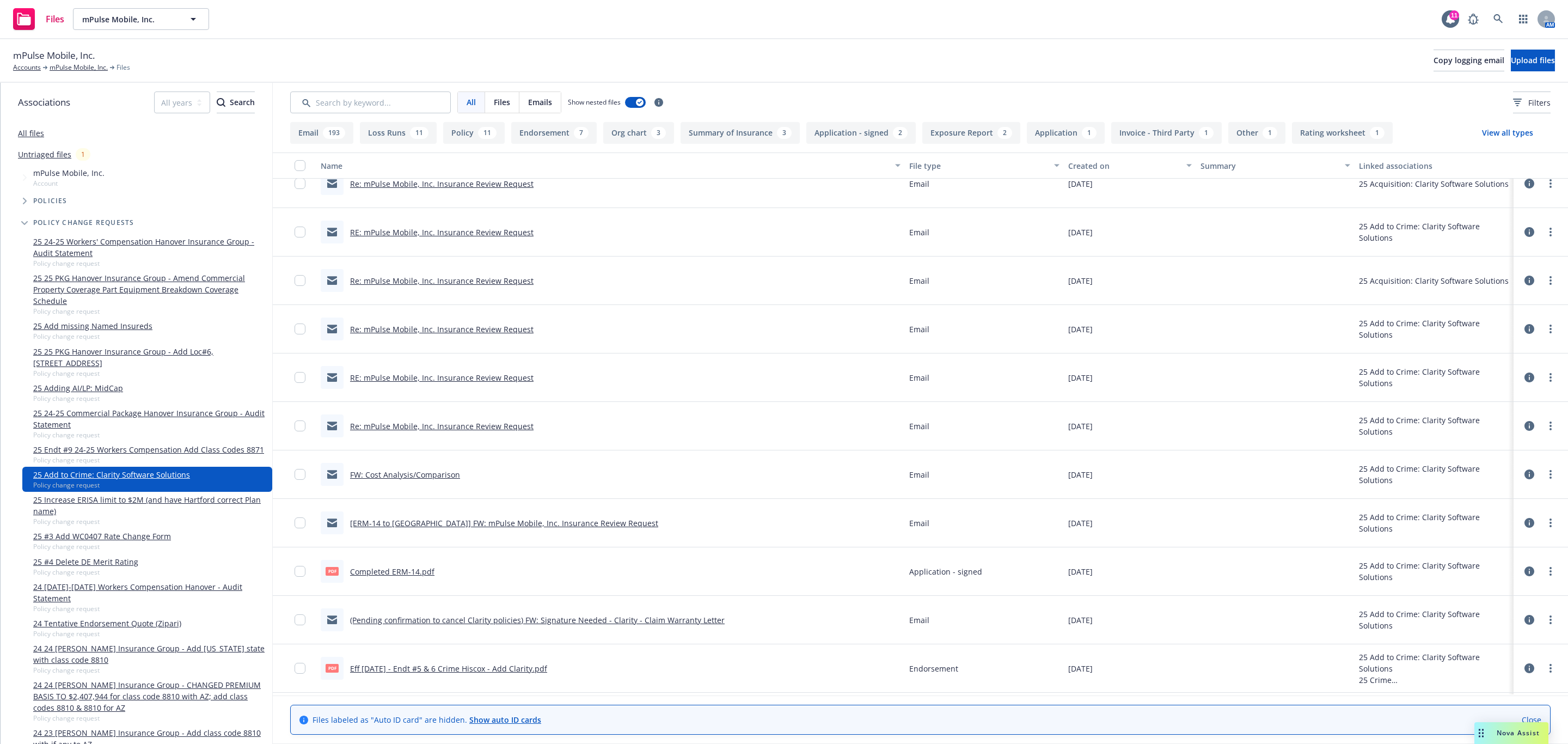
click at [490, 378] on link "RE: mPulse Mobile, Inc. Insurance Review Request" at bounding box center [441, 378] width 183 height 11
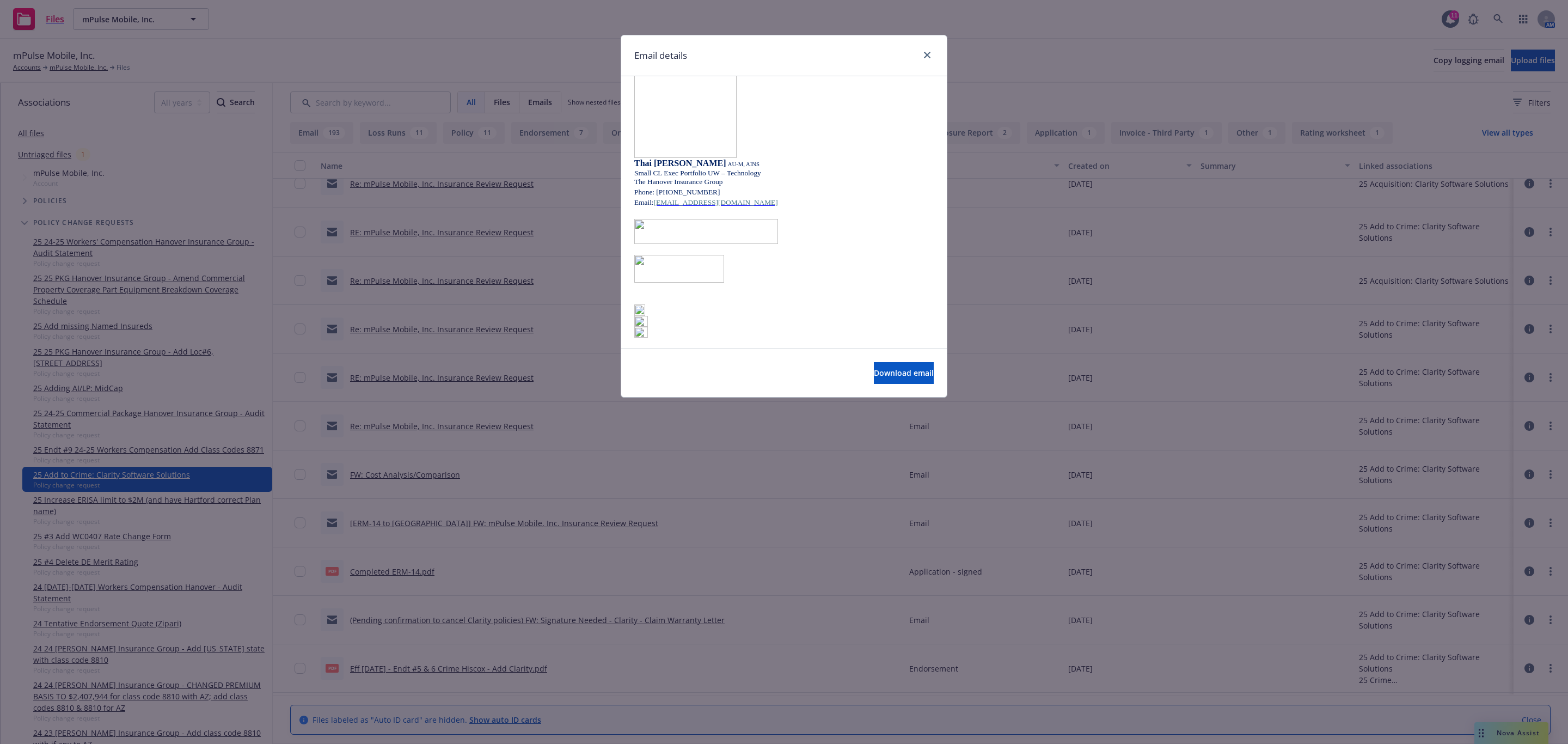
scroll to position [0, 0]
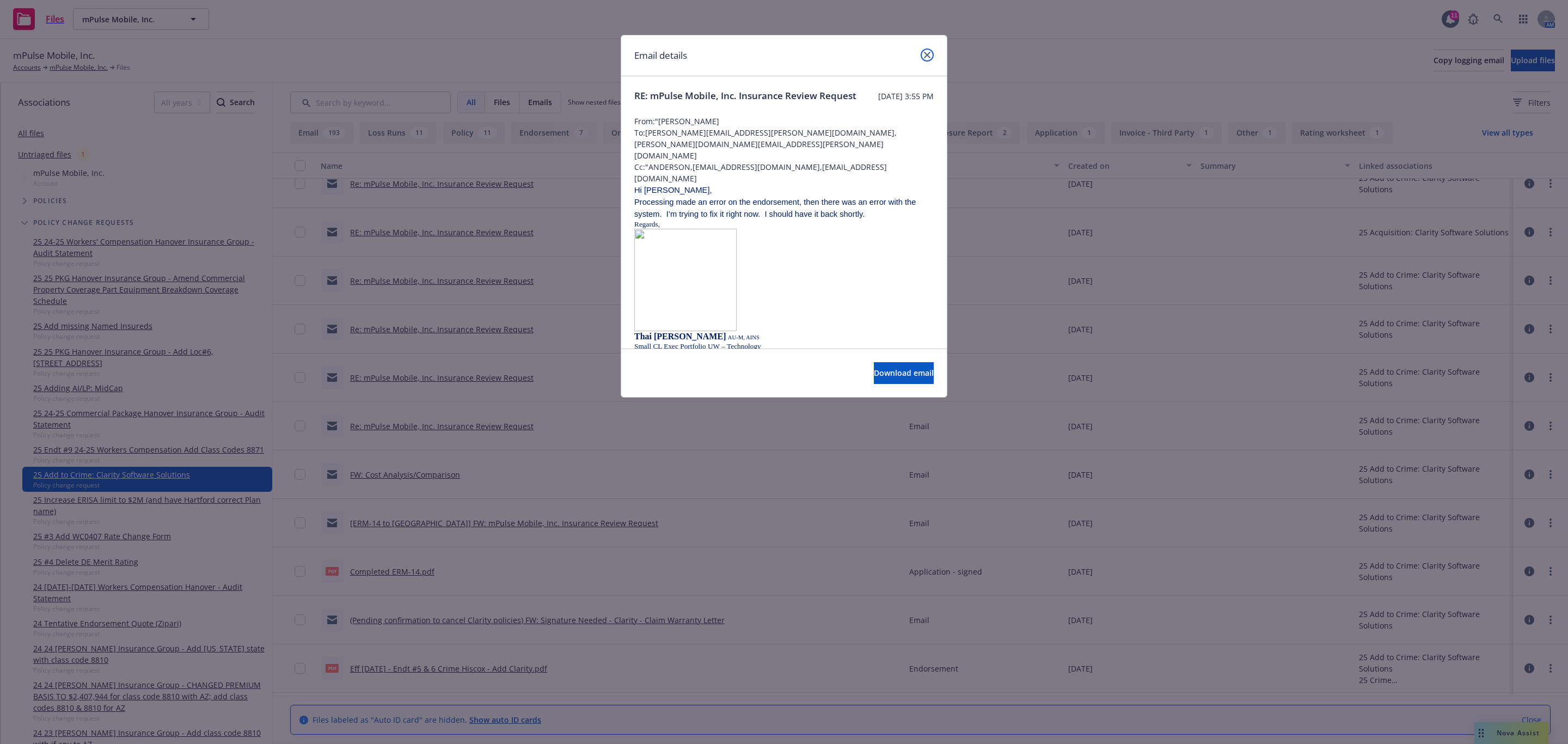
click at [923, 58] on link "close" at bounding box center [927, 55] width 13 height 13
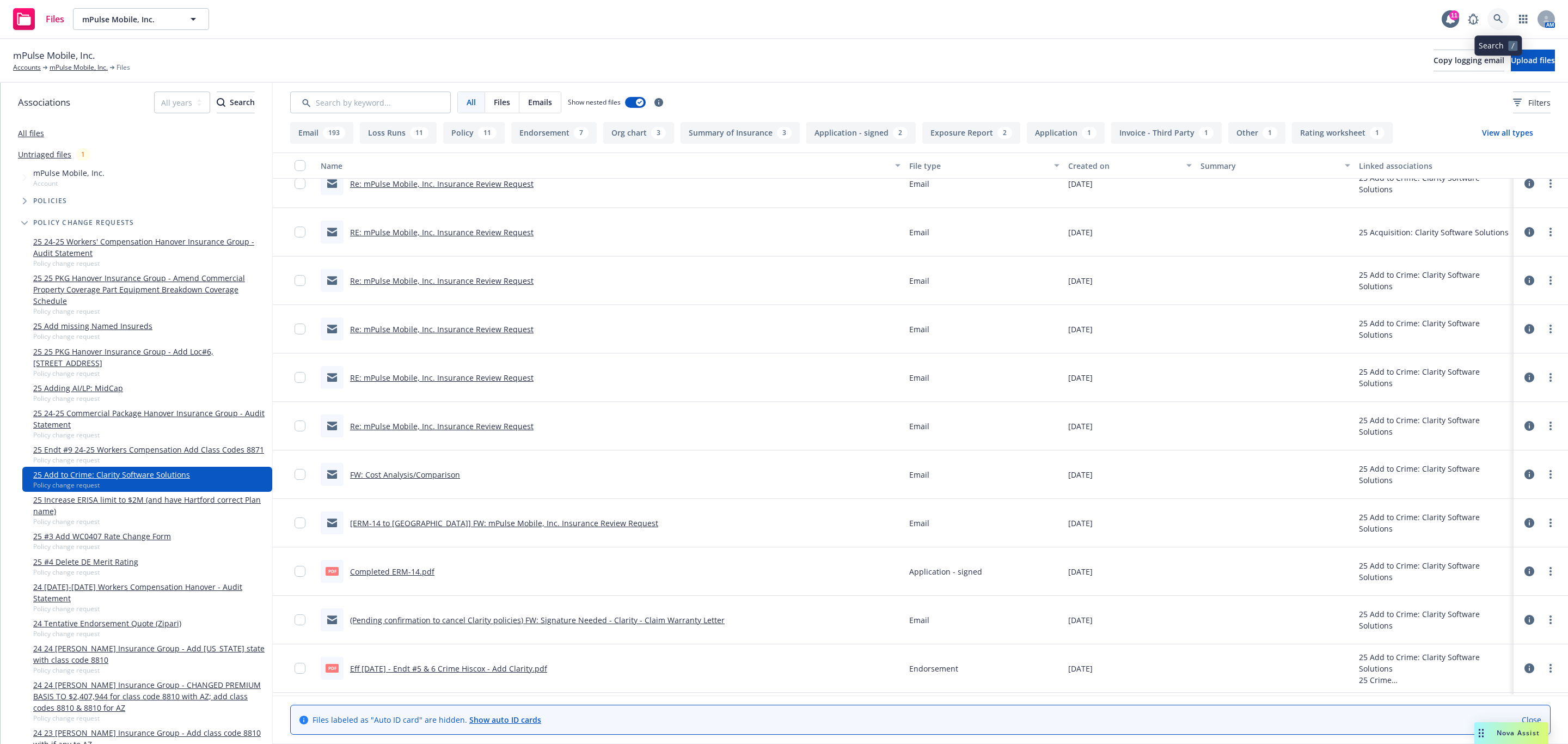
click at [1508, 22] on link at bounding box center [1498, 18] width 22 height 22
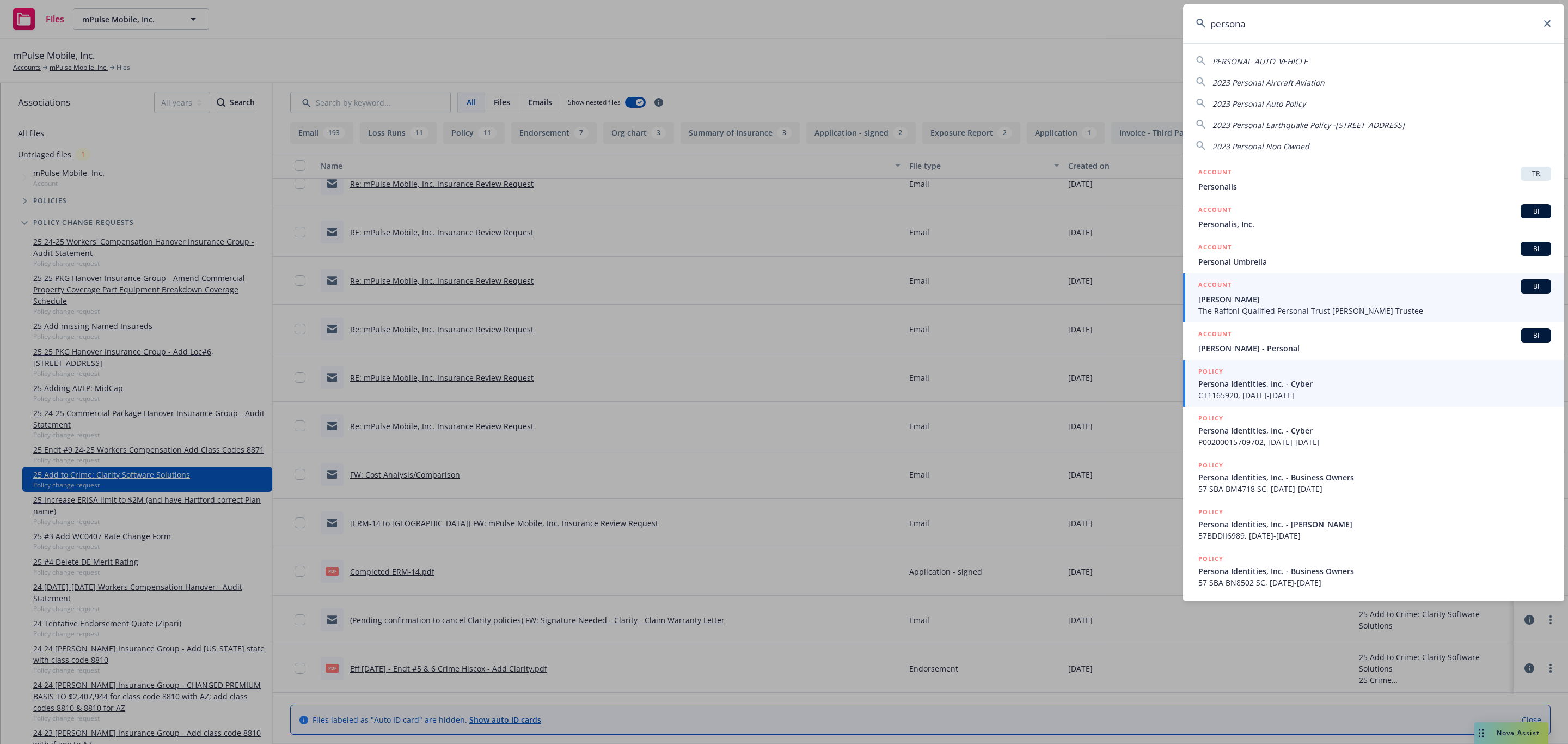
type input "persona"
click at [1313, 372] on div "POLICY" at bounding box center [1374, 372] width 353 height 12
